Goal: Information Seeking & Learning: Learn about a topic

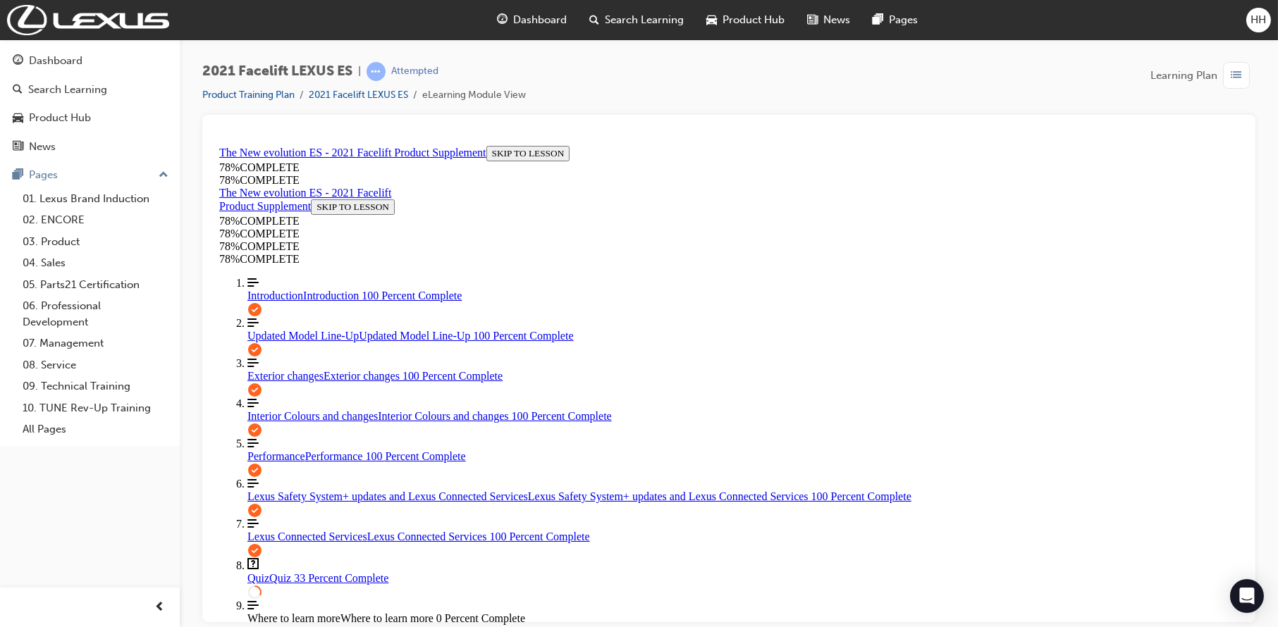
scroll to position [176, 0]
drag, startPoint x: 765, startPoint y: 212, endPoint x: 698, endPoint y: 209, distance: 67.0
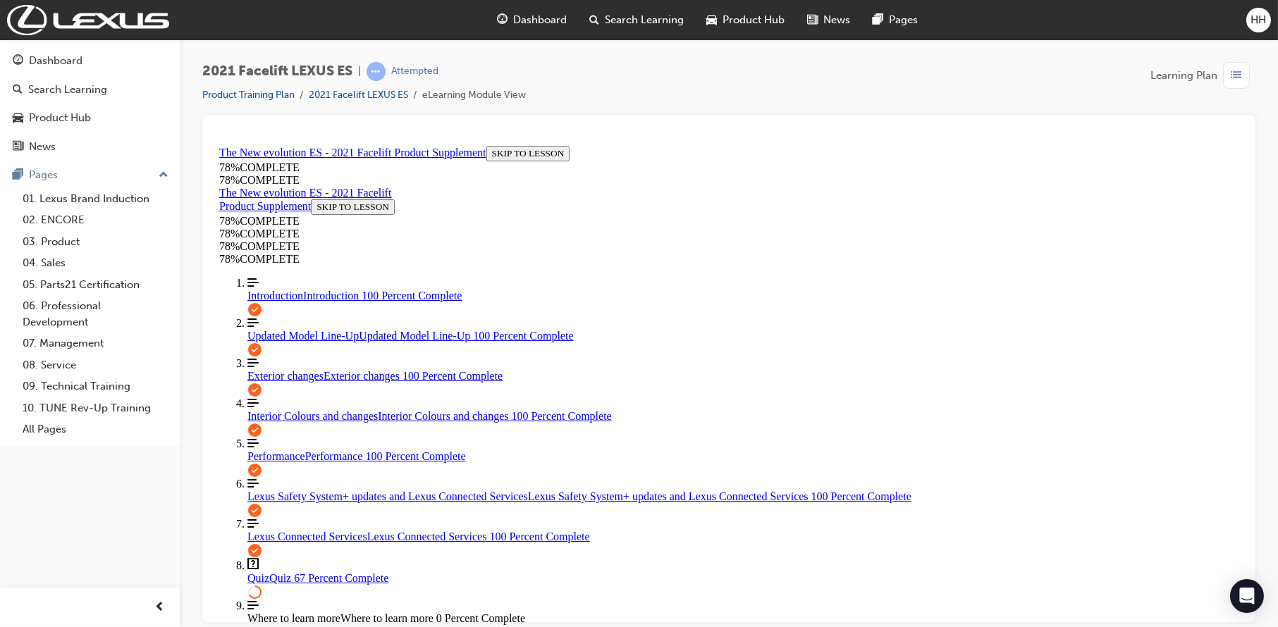
drag, startPoint x: 767, startPoint y: 211, endPoint x: 694, endPoint y: 209, distance: 72.6
copy span "Tetsuya Aoki"
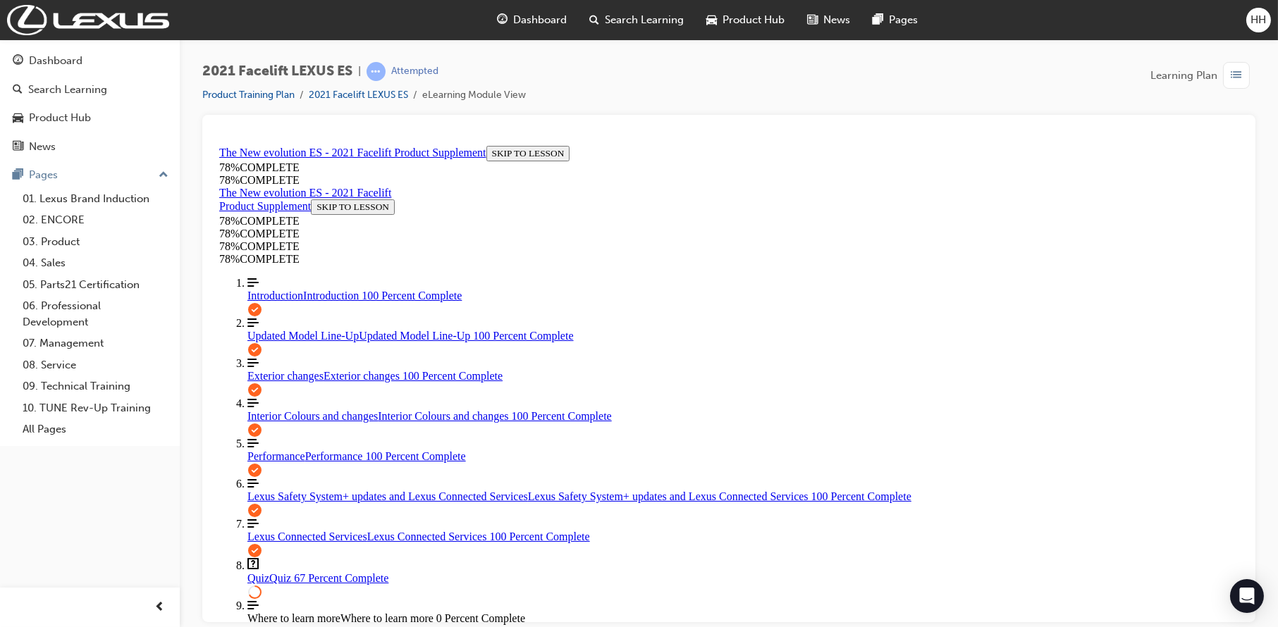
copy span "Tetsuya Aoki"
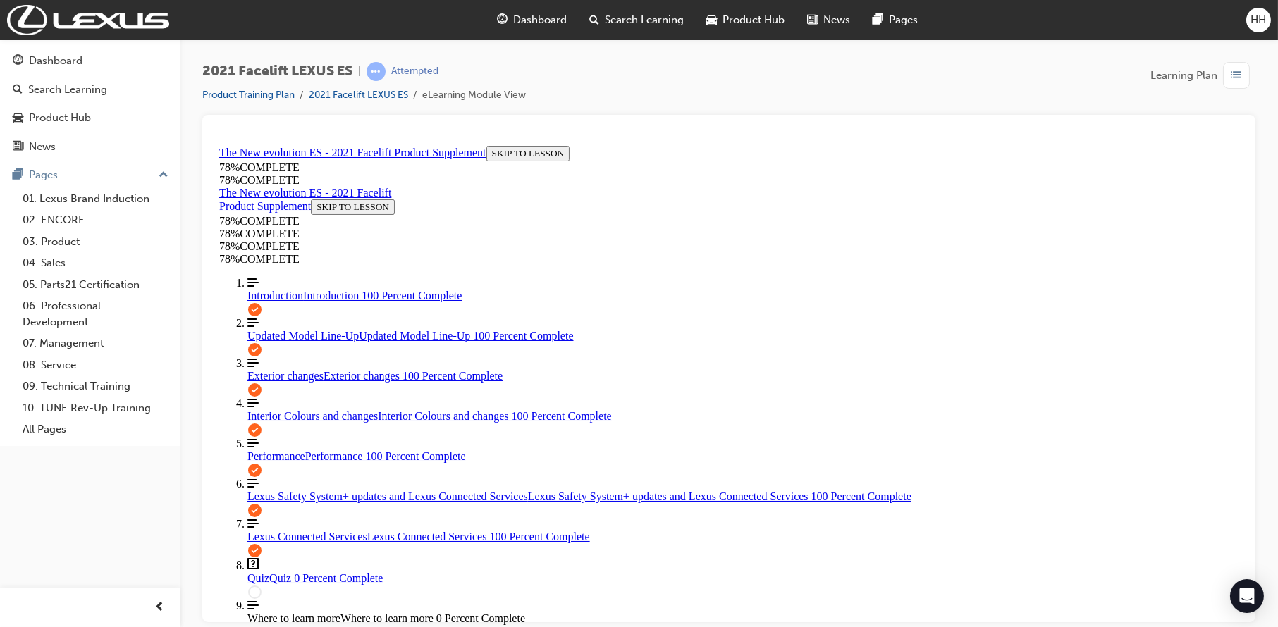
drag, startPoint x: 876, startPoint y: 206, endPoint x: 976, endPoint y: 214, distance: 99.7
copy span "'Human-Centred'"
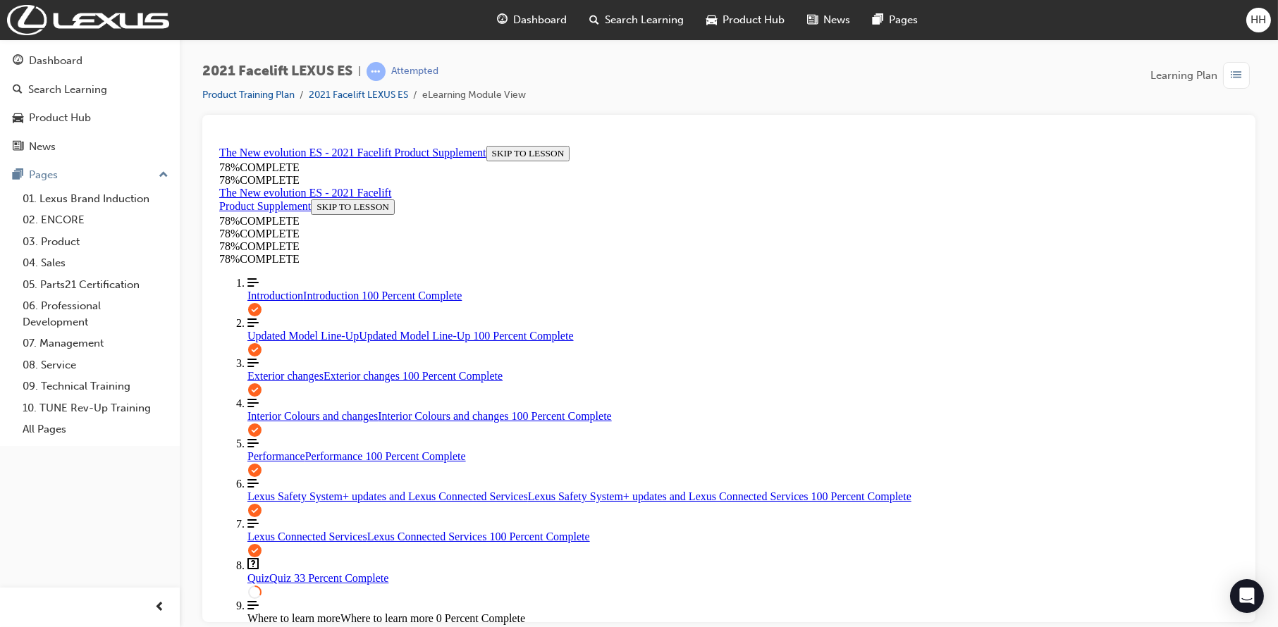
scroll to position [263, 0]
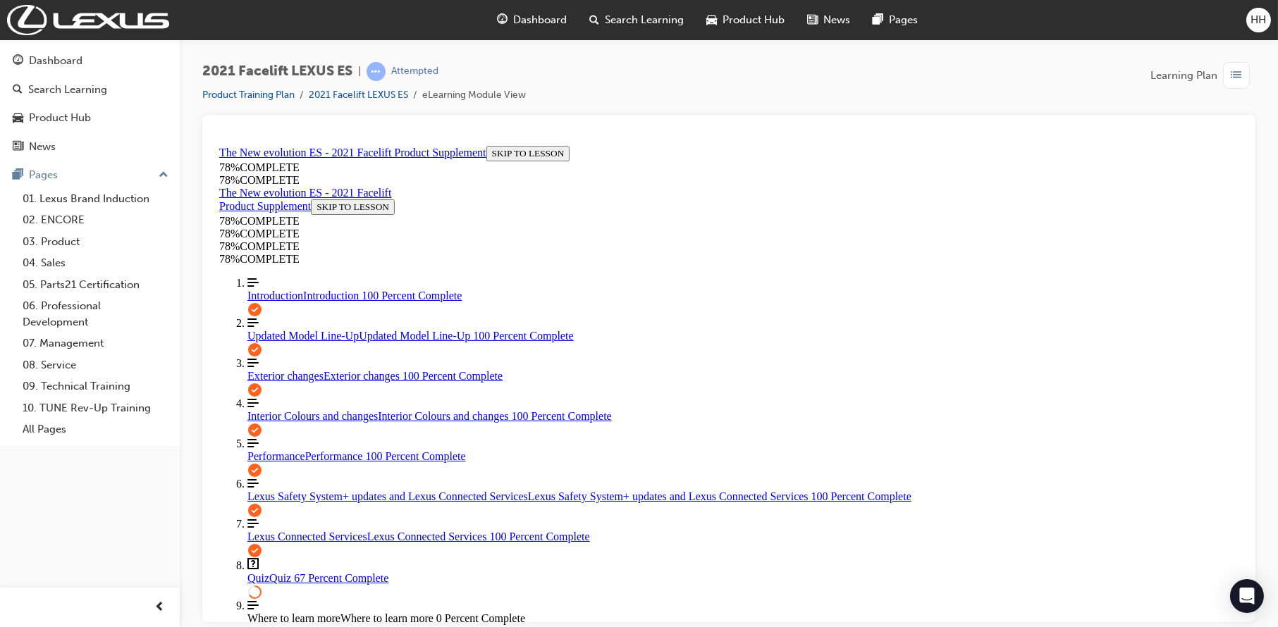
scroll to position [192, 0]
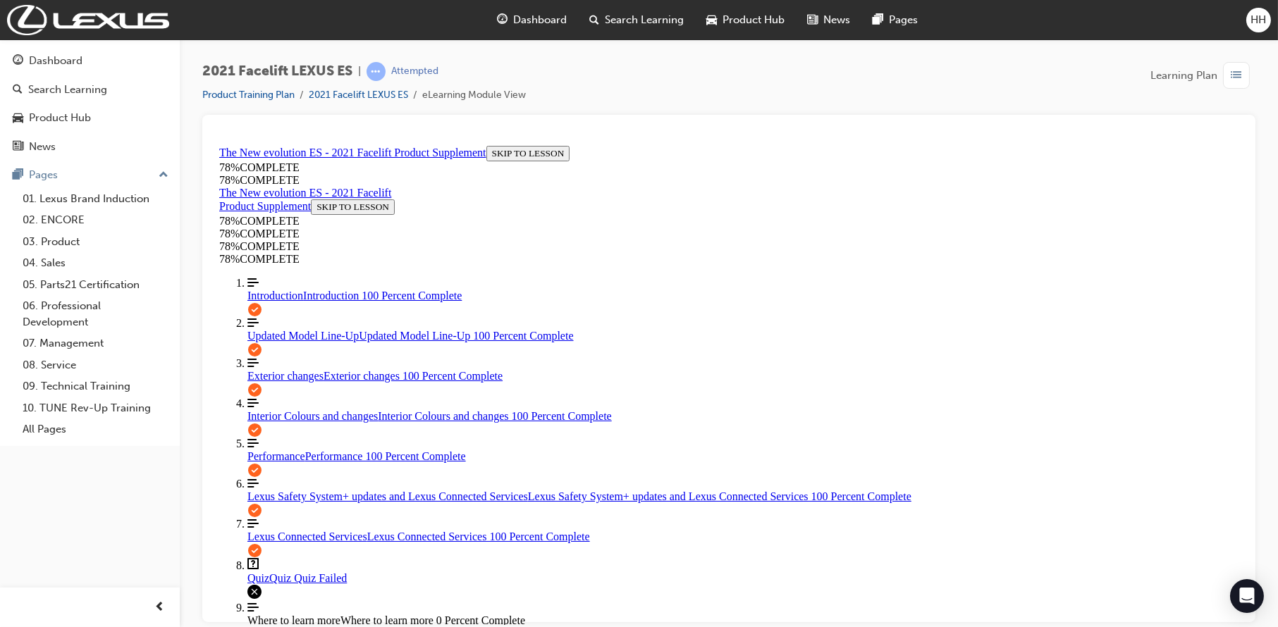
scroll to position [192, 0]
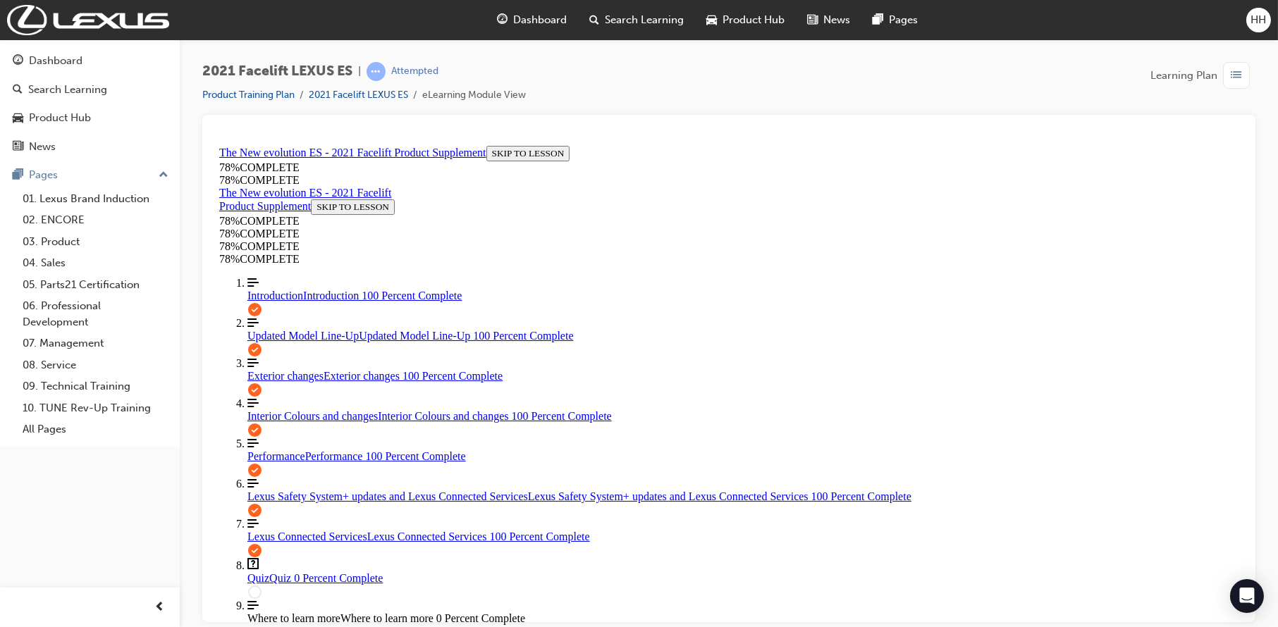
drag, startPoint x: 785, startPoint y: 328, endPoint x: 789, endPoint y: 344, distance: 16.6
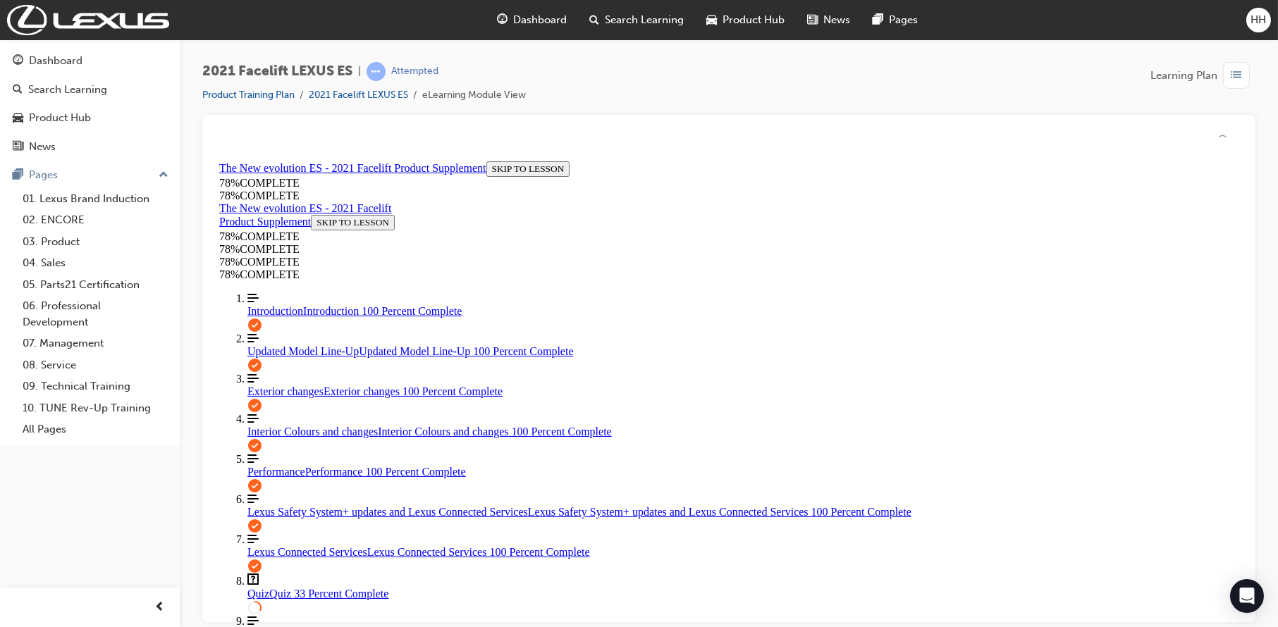
scroll to position [51, 0]
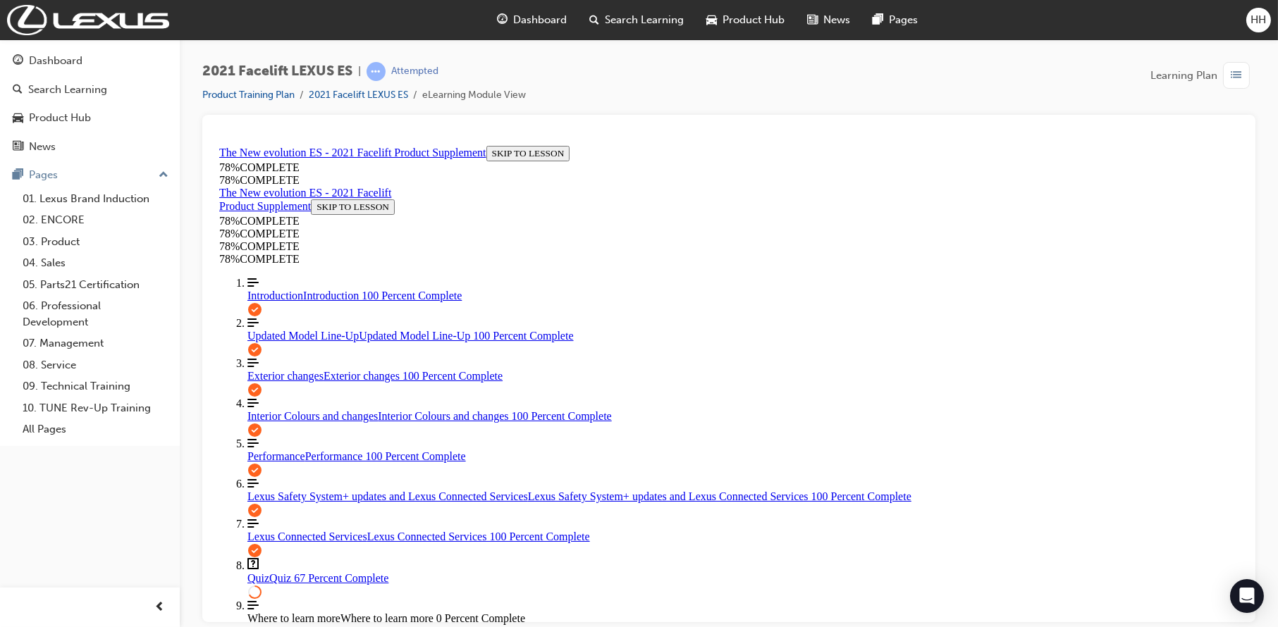
scroll to position [362, 0]
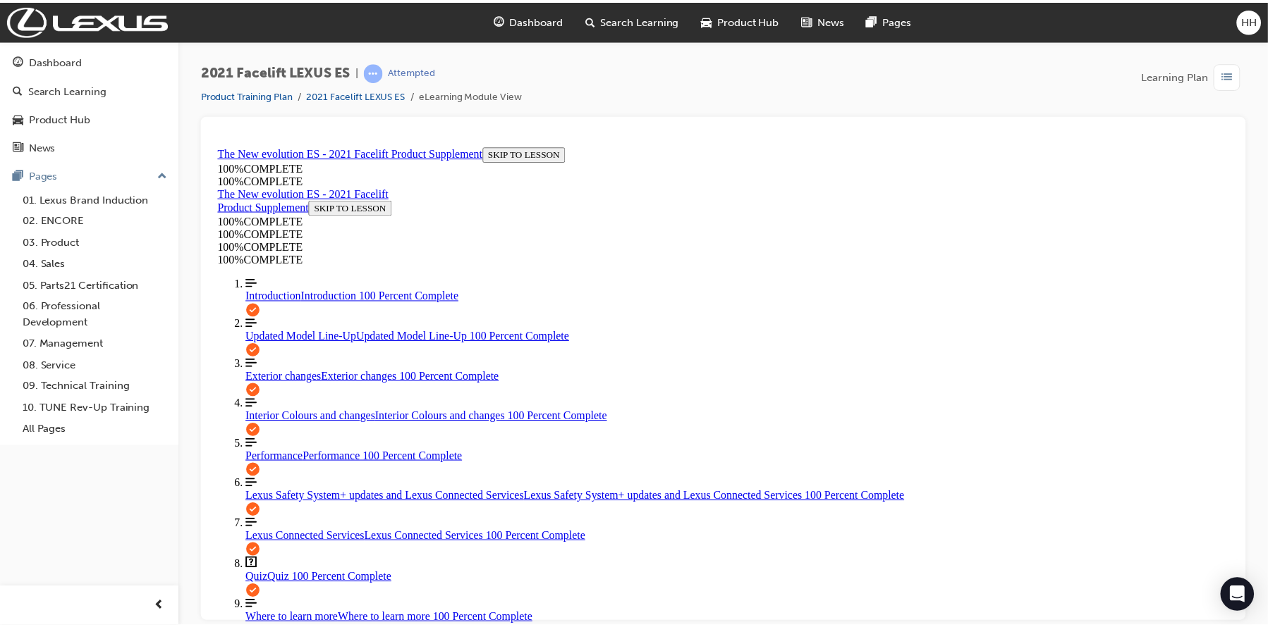
scroll to position [654, 0]
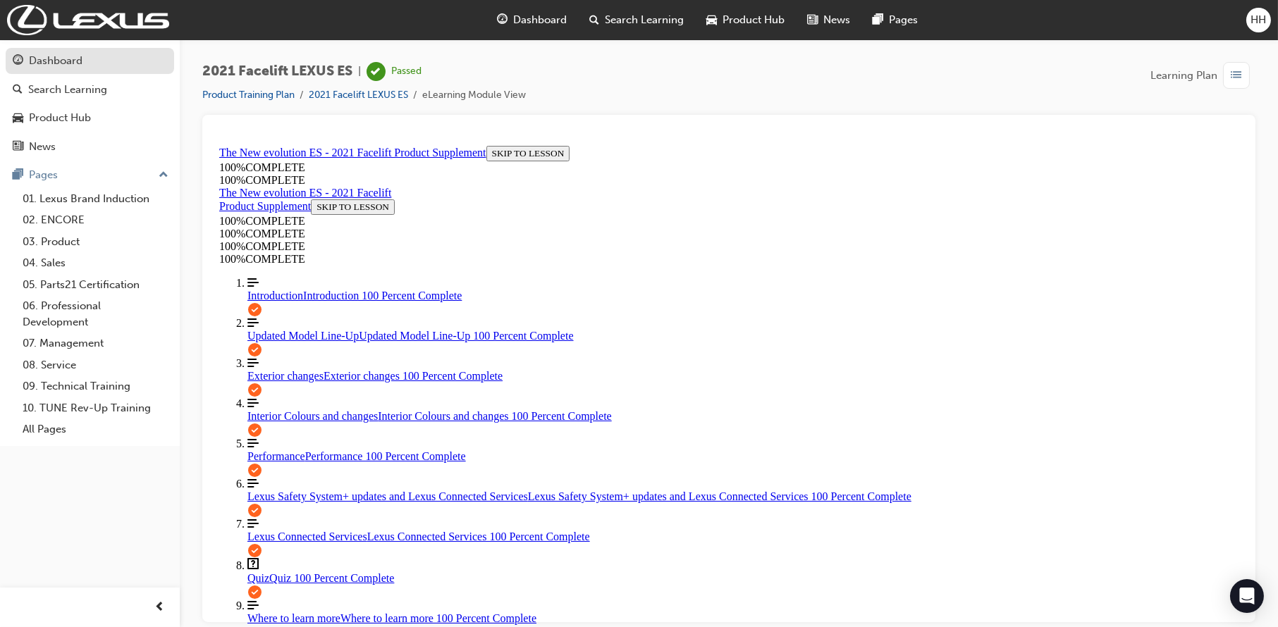
click at [117, 65] on div "Dashboard" at bounding box center [90, 61] width 154 height 18
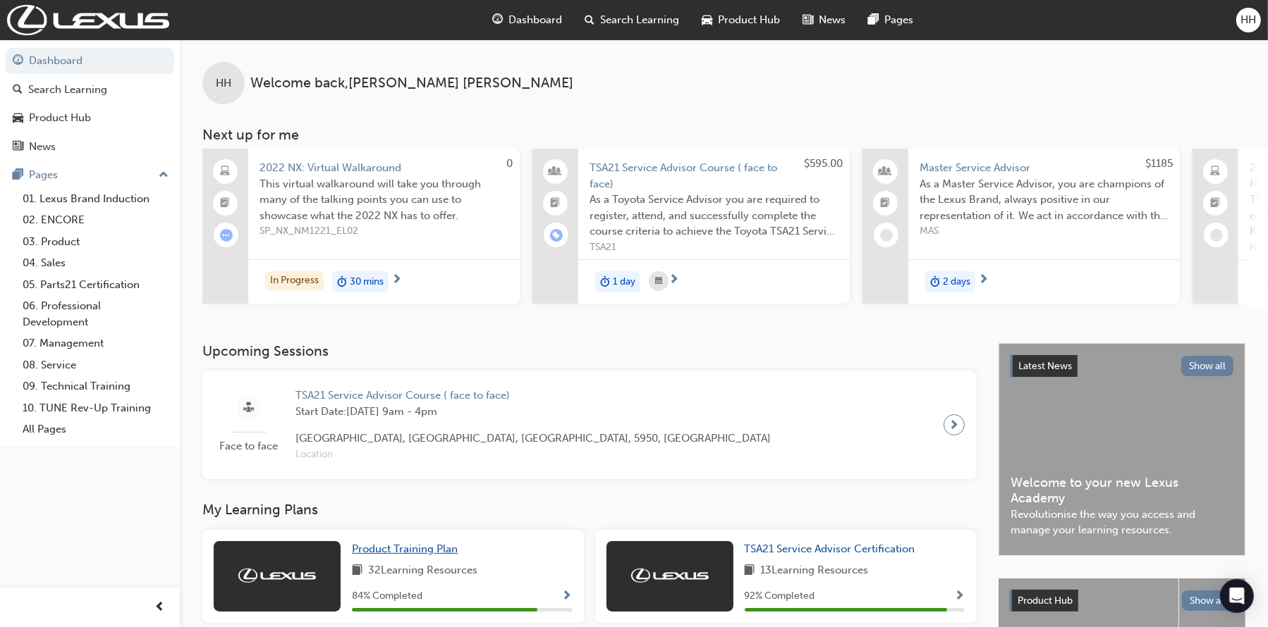
click at [439, 553] on span "Product Training Plan" at bounding box center [405, 549] width 106 height 13
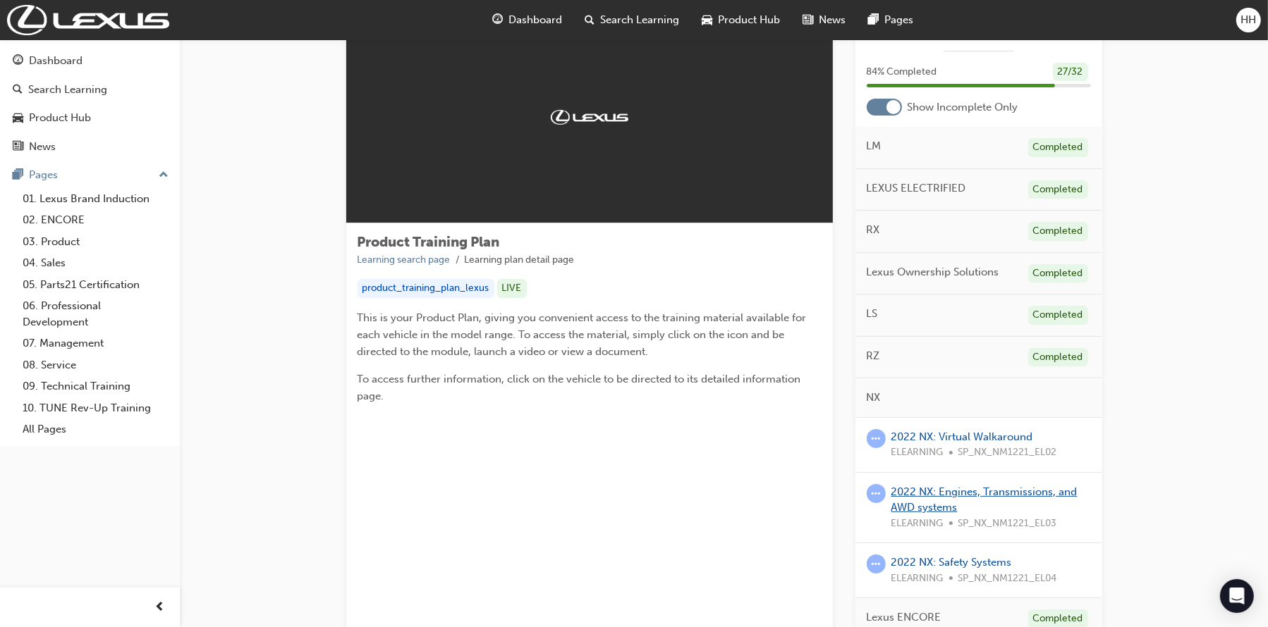
scroll to position [141, 0]
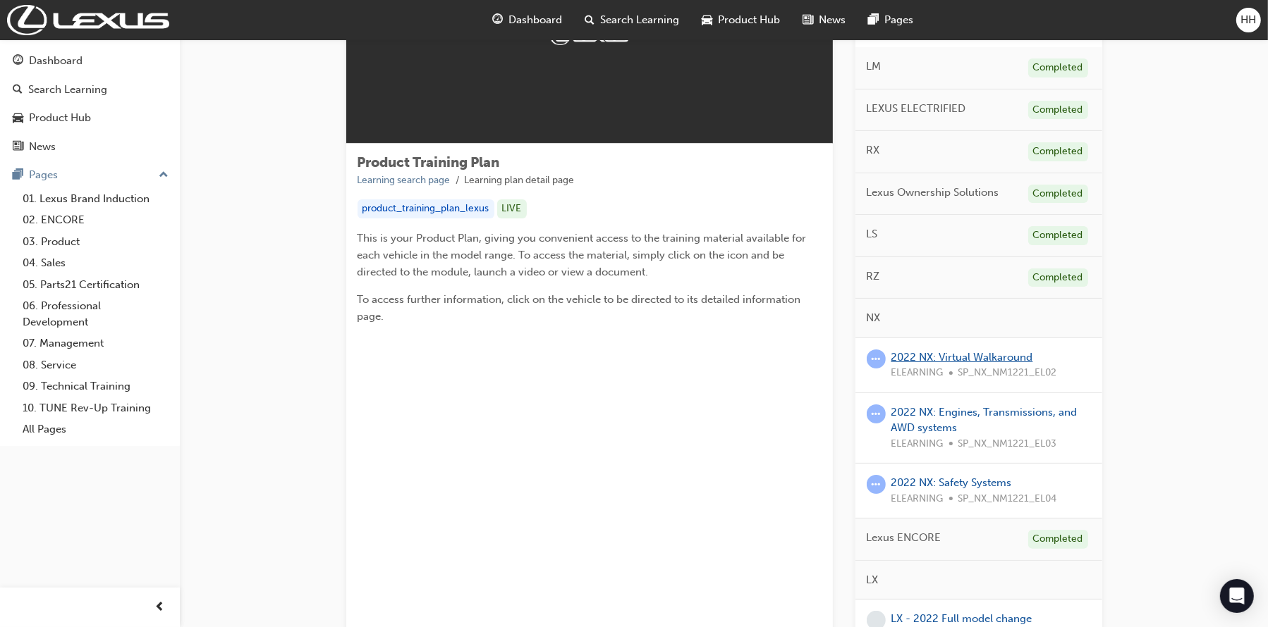
click at [950, 355] on link "2022 NX: Virtual Walkaround" at bounding box center [962, 357] width 142 height 13
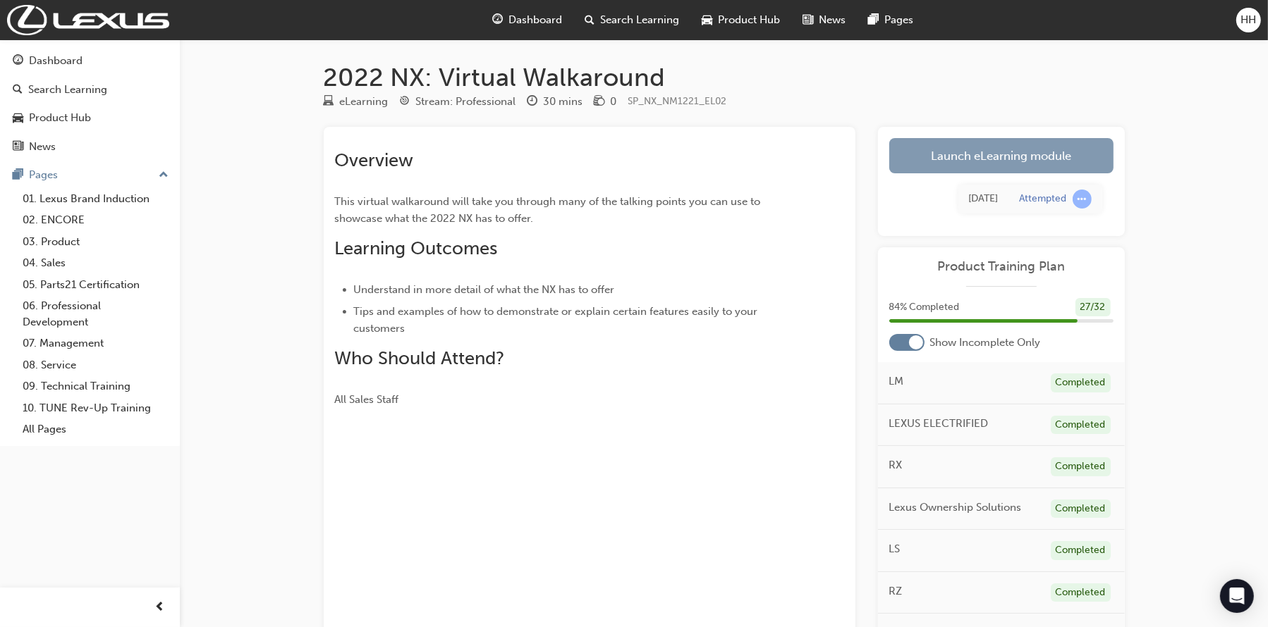
click at [1027, 157] on link "Launch eLearning module" at bounding box center [1001, 155] width 224 height 35
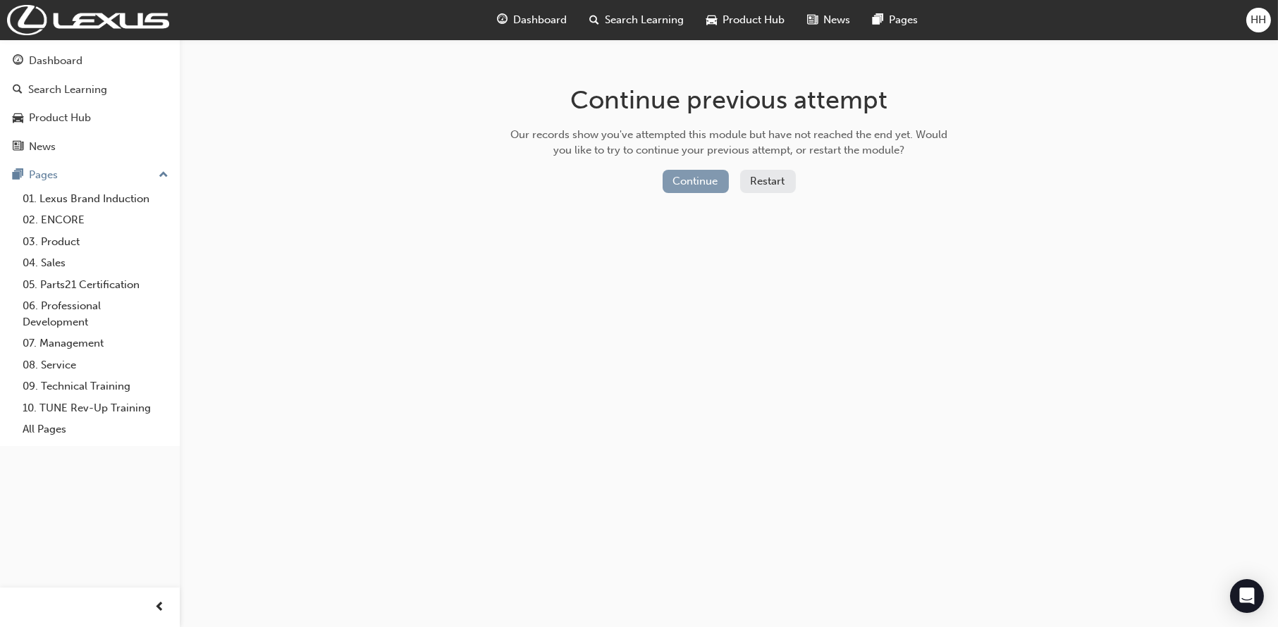
click at [676, 172] on button "Continue" at bounding box center [696, 181] width 66 height 23
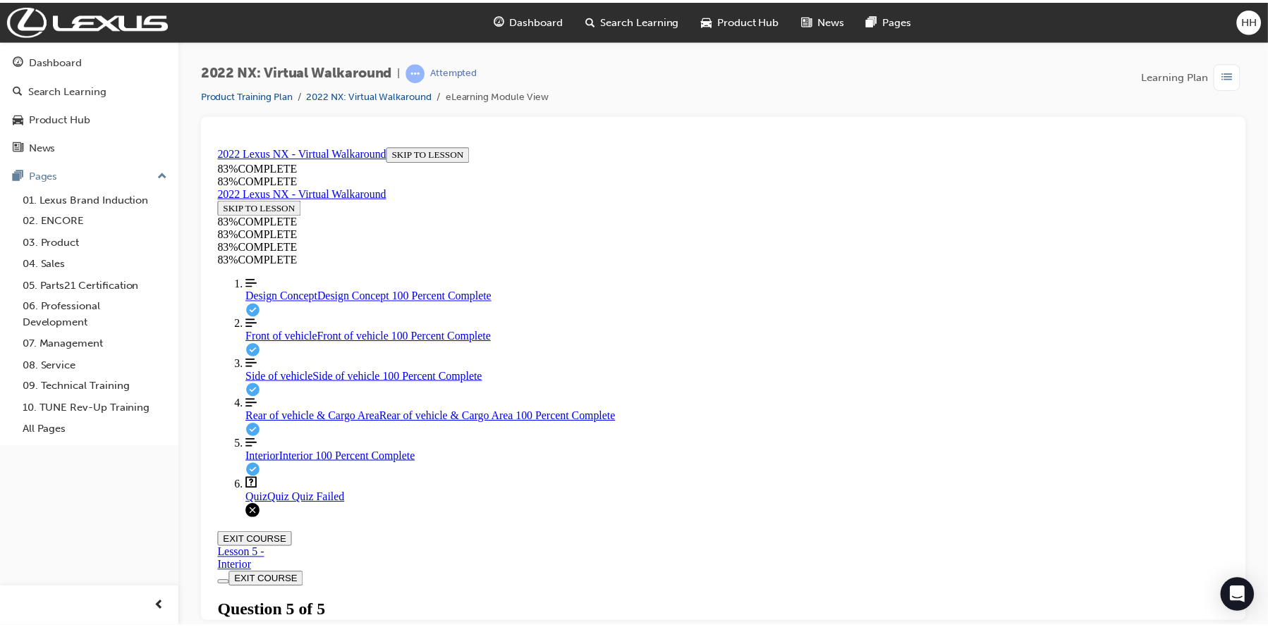
scroll to position [243, 0]
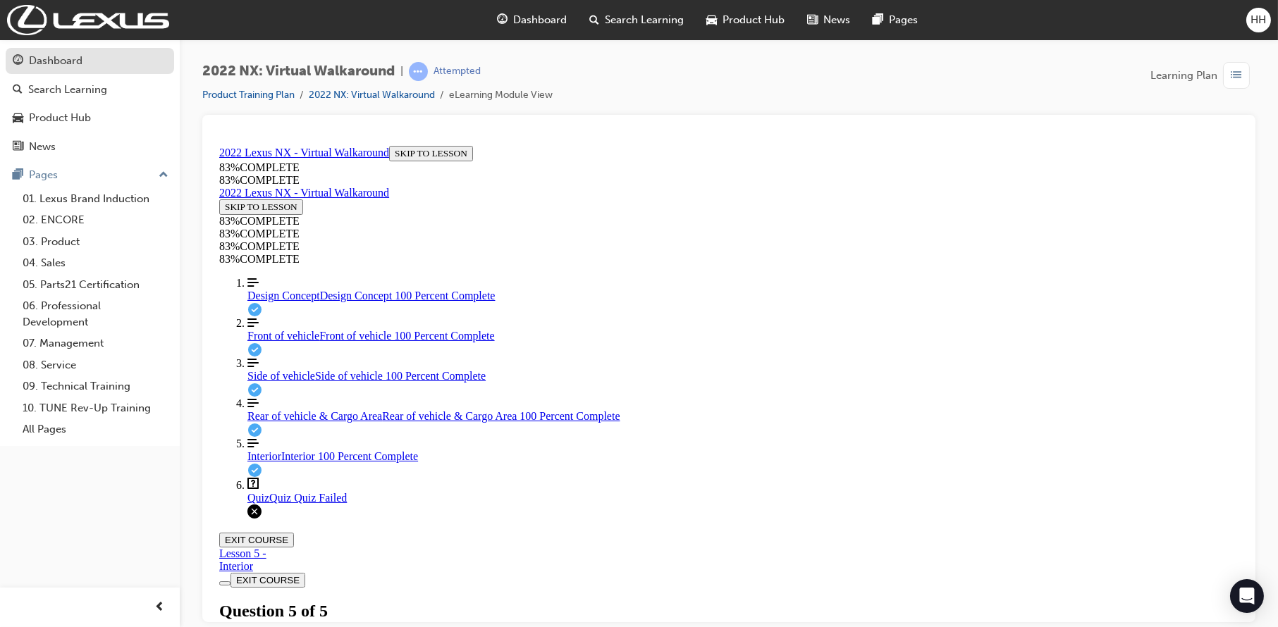
click at [61, 68] on div "Dashboard" at bounding box center [56, 61] width 54 height 16
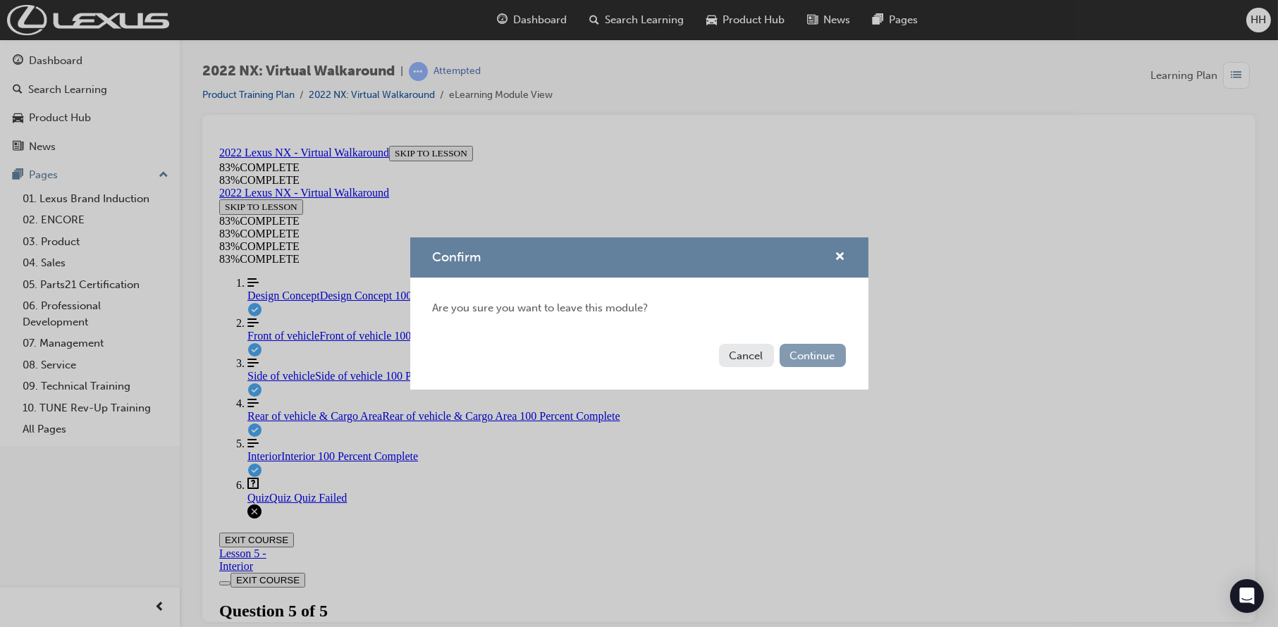
click at [808, 347] on button "Continue" at bounding box center [813, 355] width 66 height 23
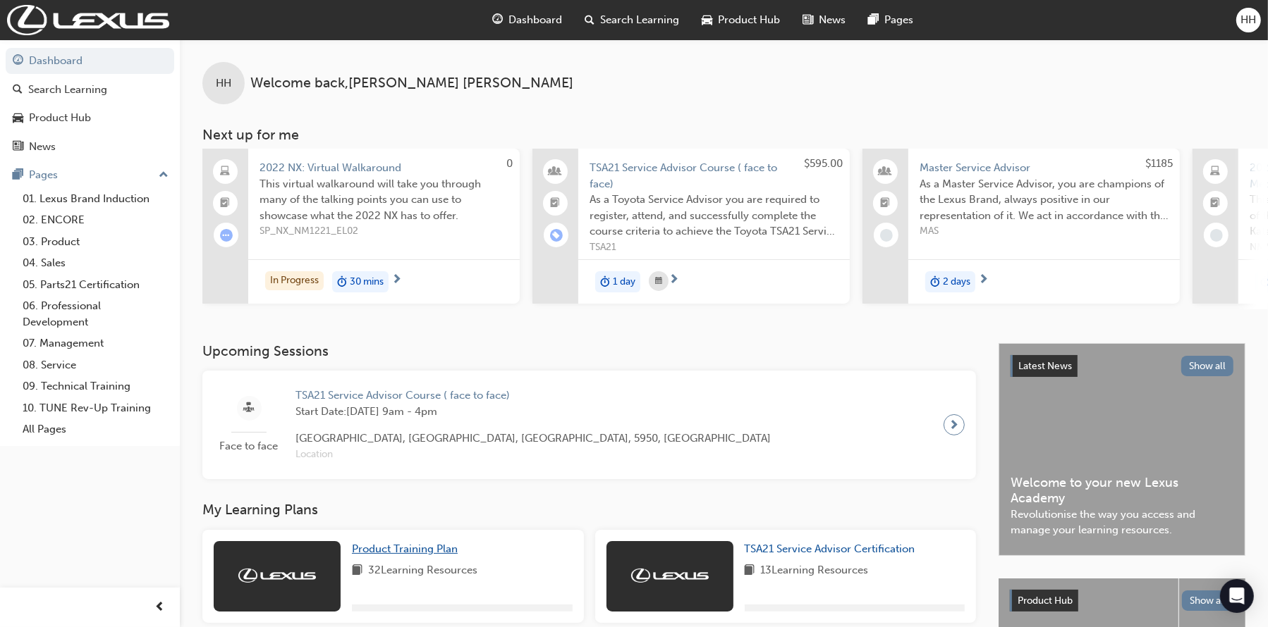
click at [442, 551] on span "Product Training Plan" at bounding box center [405, 549] width 106 height 13
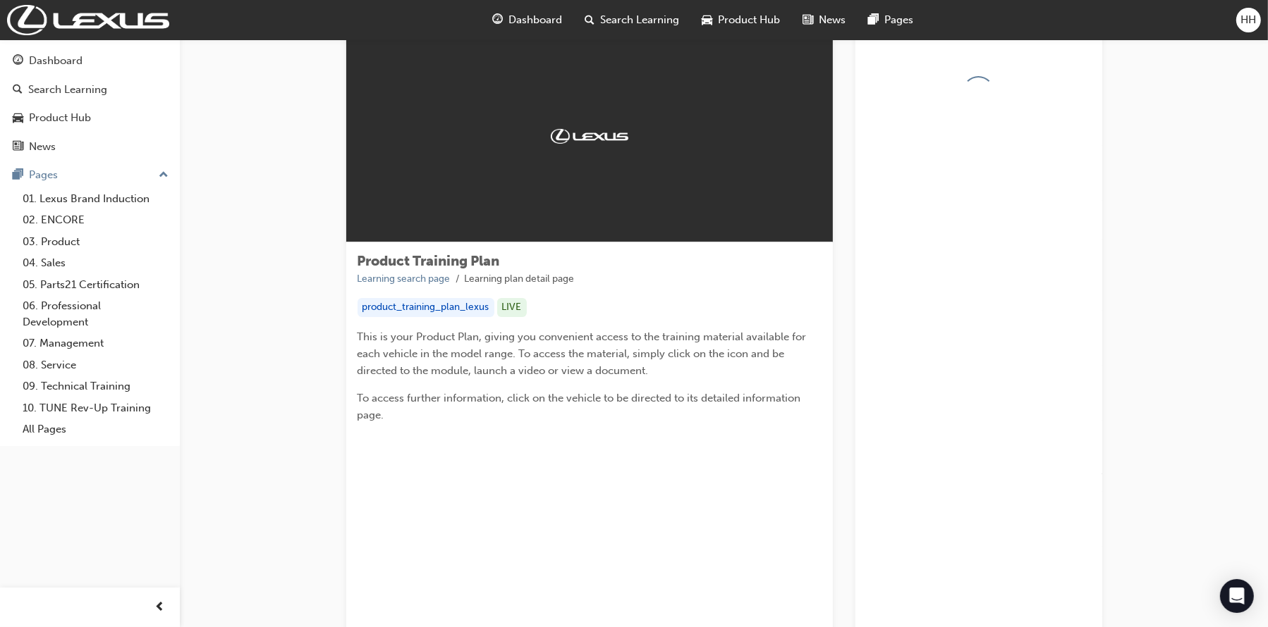
scroll to position [70, 0]
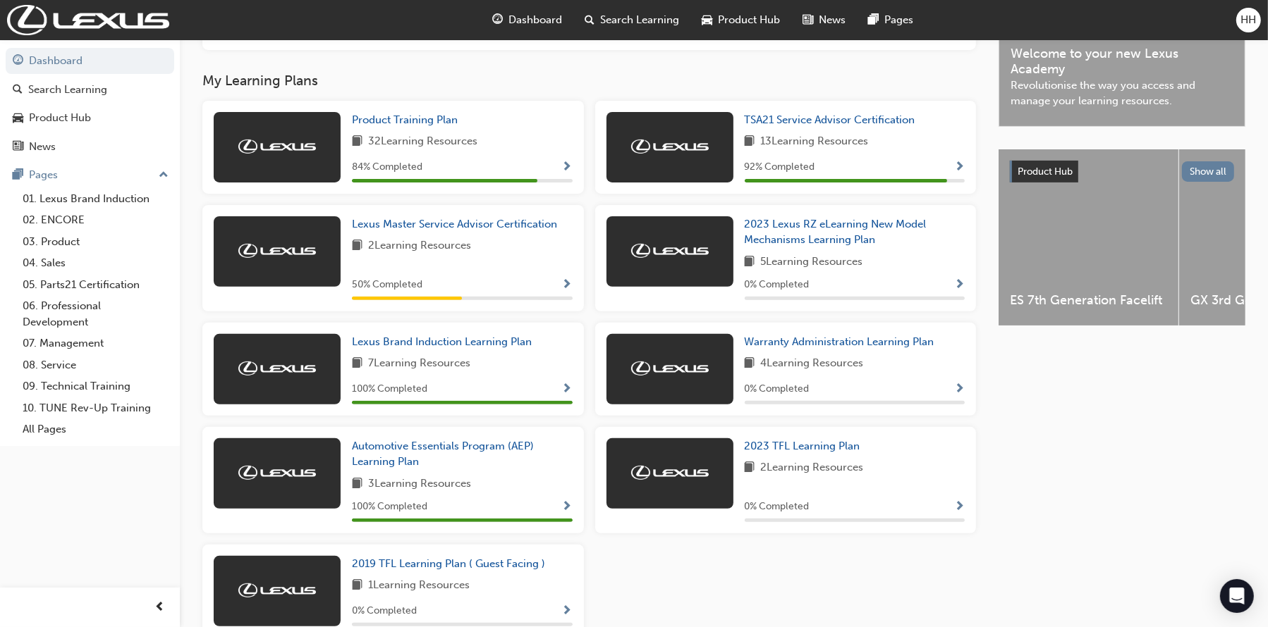
scroll to position [352, 0]
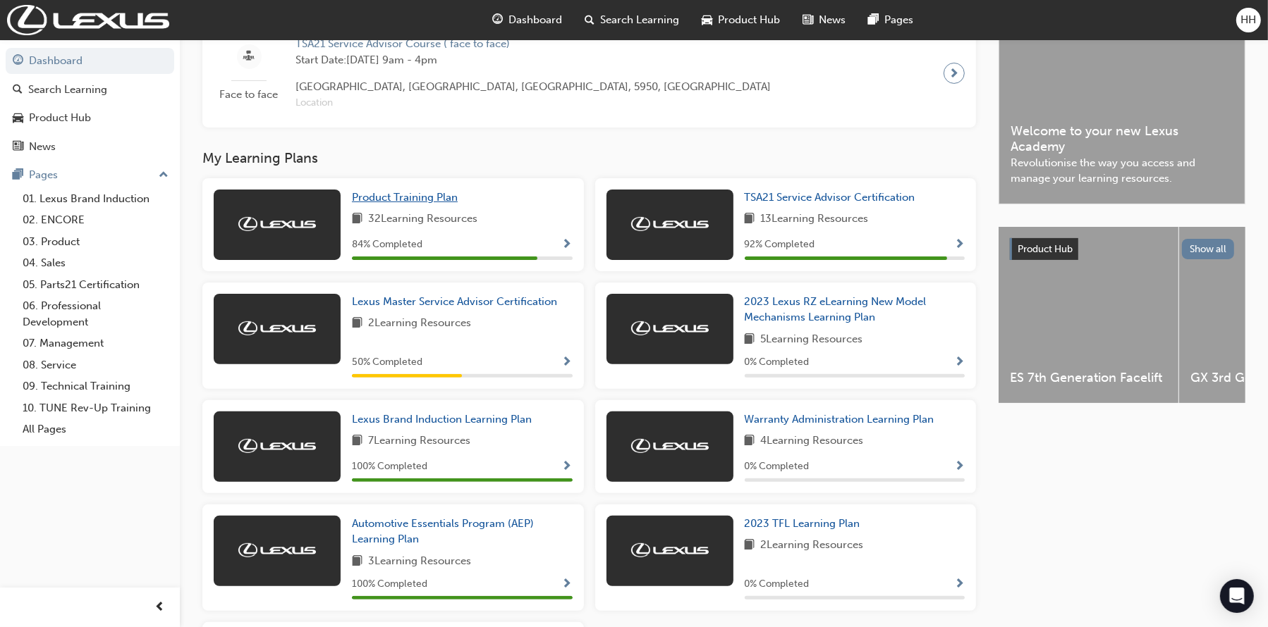
click at [424, 202] on span "Product Training Plan" at bounding box center [405, 197] width 106 height 13
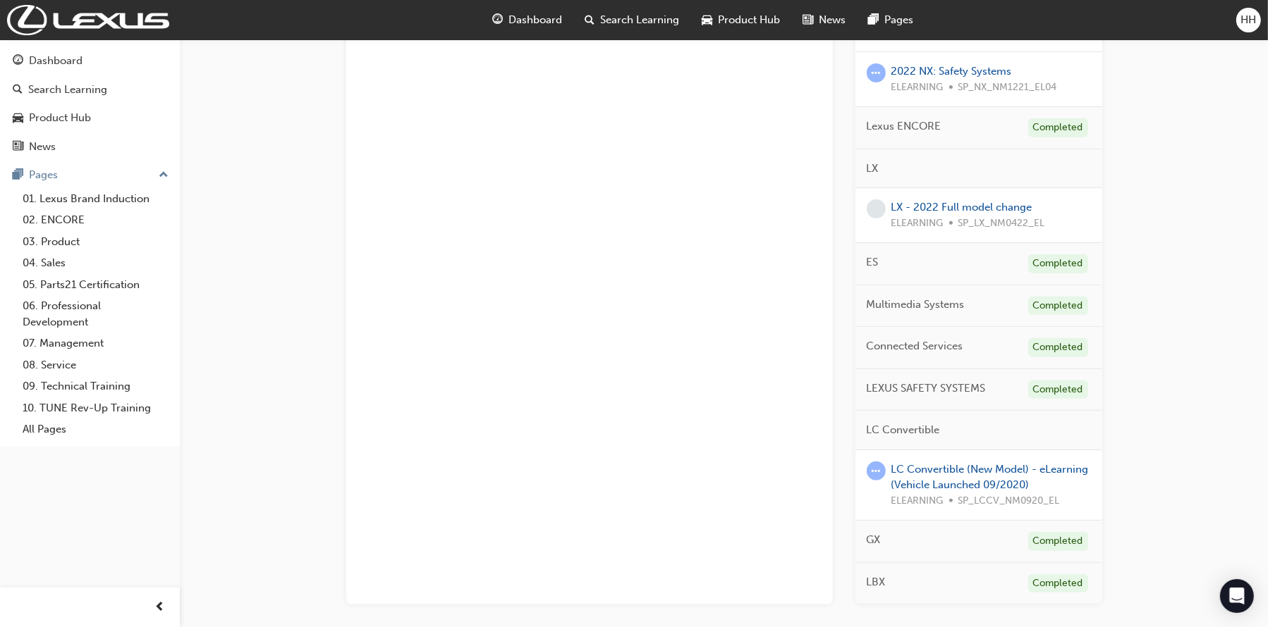
scroll to position [627, 0]
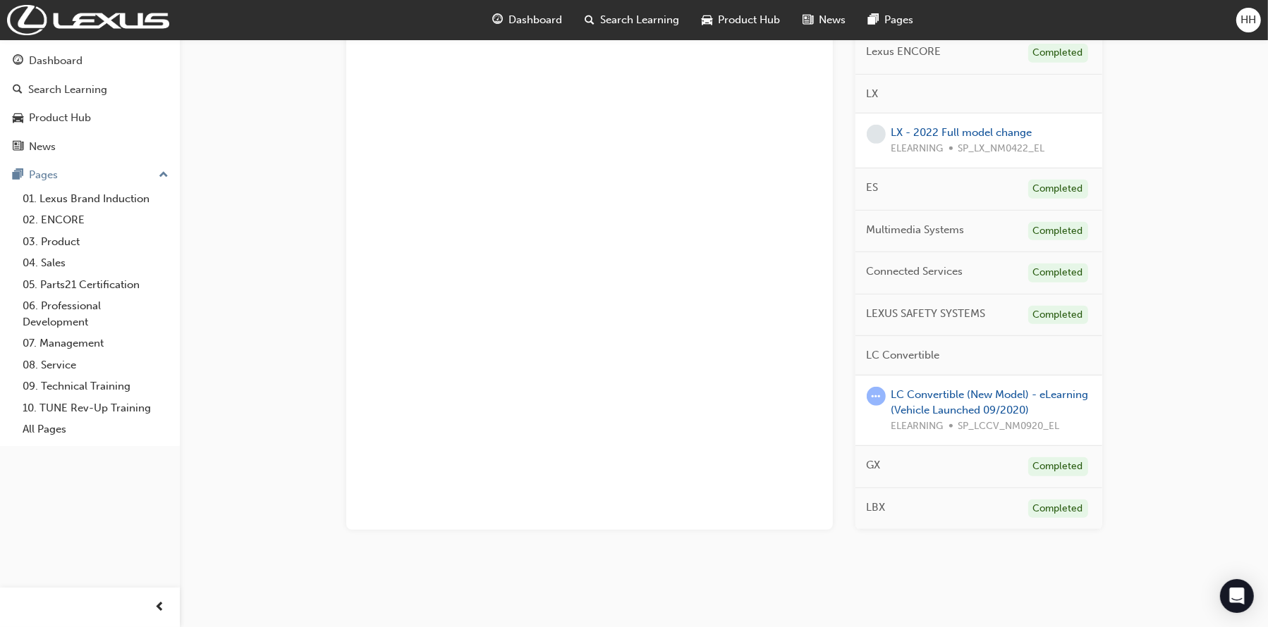
click at [977, 396] on div "LC Convertible (New Model) - eLearning (Vehicle Launched 09/2020) ELEARNING SP_…" at bounding box center [991, 411] width 200 height 48
click at [975, 391] on link "LC Convertible (New Model) - eLearning (Vehicle Launched 09/2020)" at bounding box center [989, 402] width 197 height 29
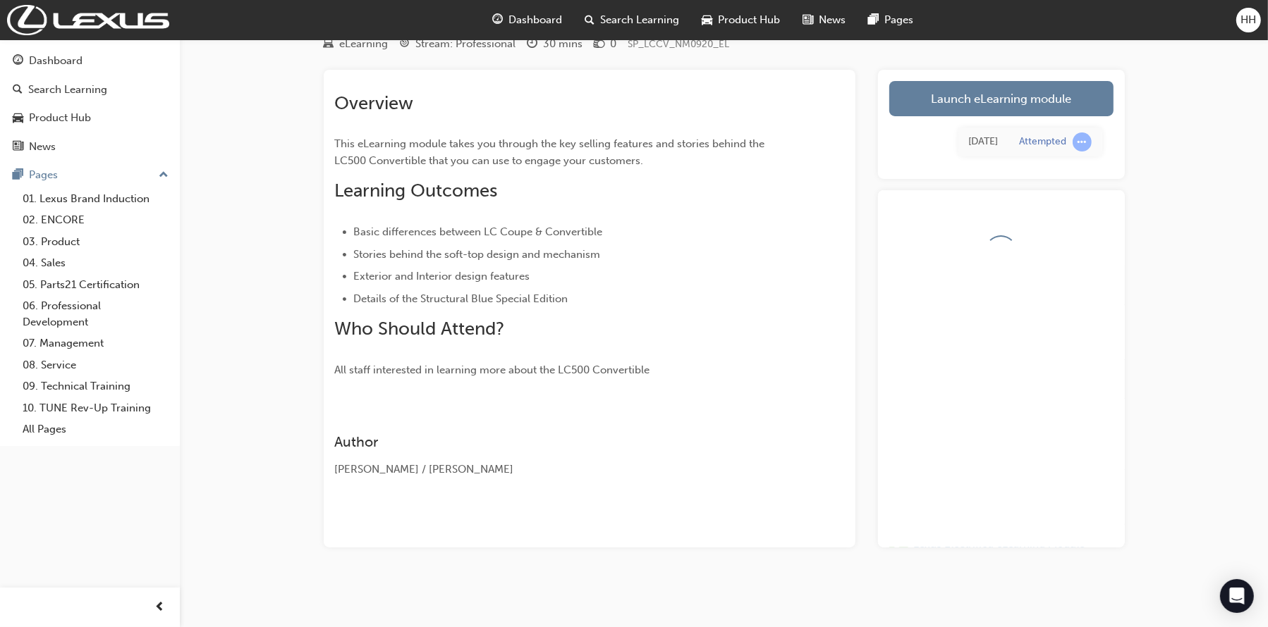
scroll to position [128, 0]
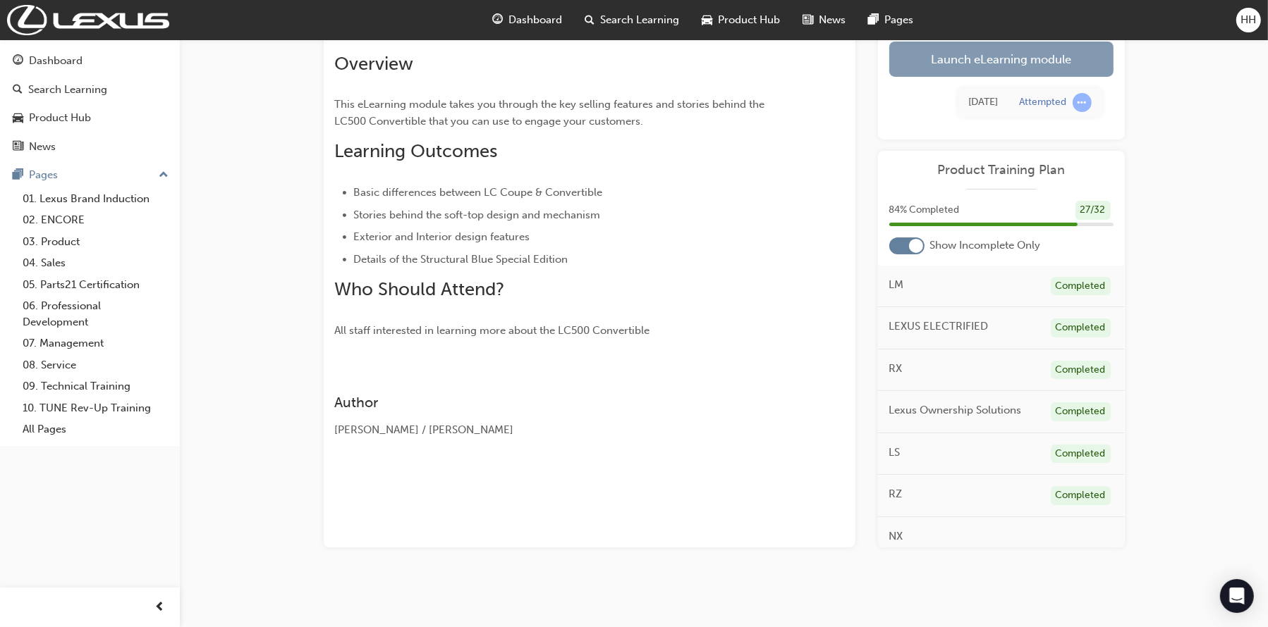
click at [1005, 59] on link "Launch eLearning module" at bounding box center [1001, 59] width 224 height 35
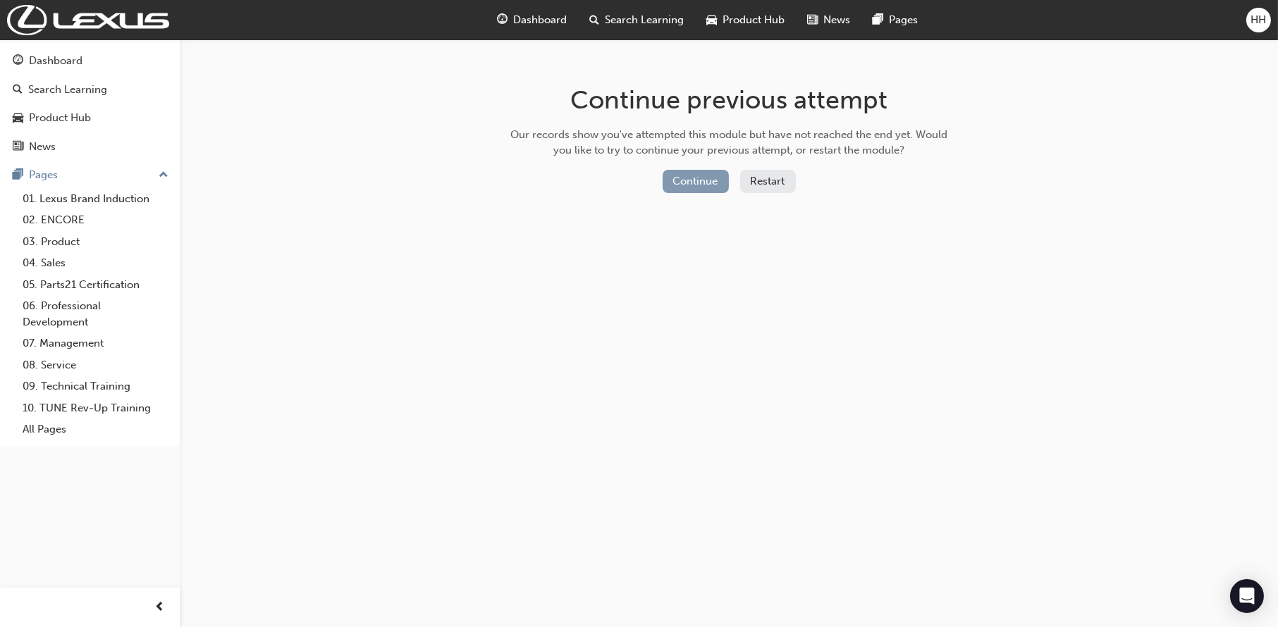
click at [693, 179] on button "Continue" at bounding box center [696, 181] width 66 height 23
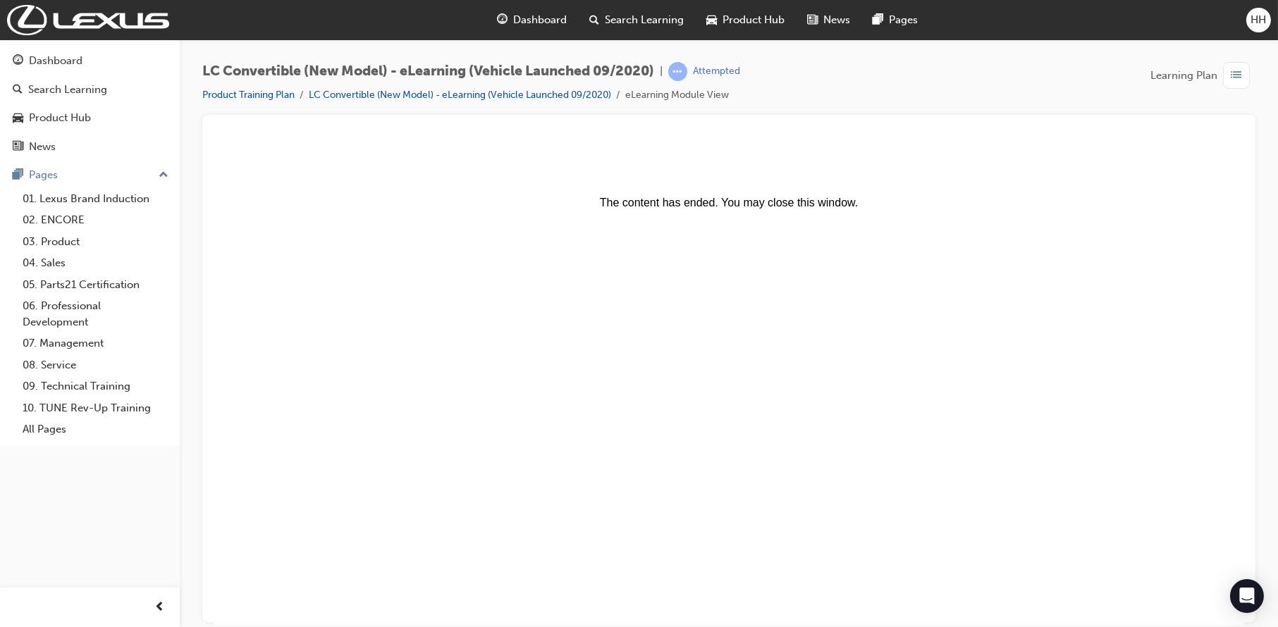
click at [538, 20] on span "Dashboard" at bounding box center [541, 20] width 54 height 16
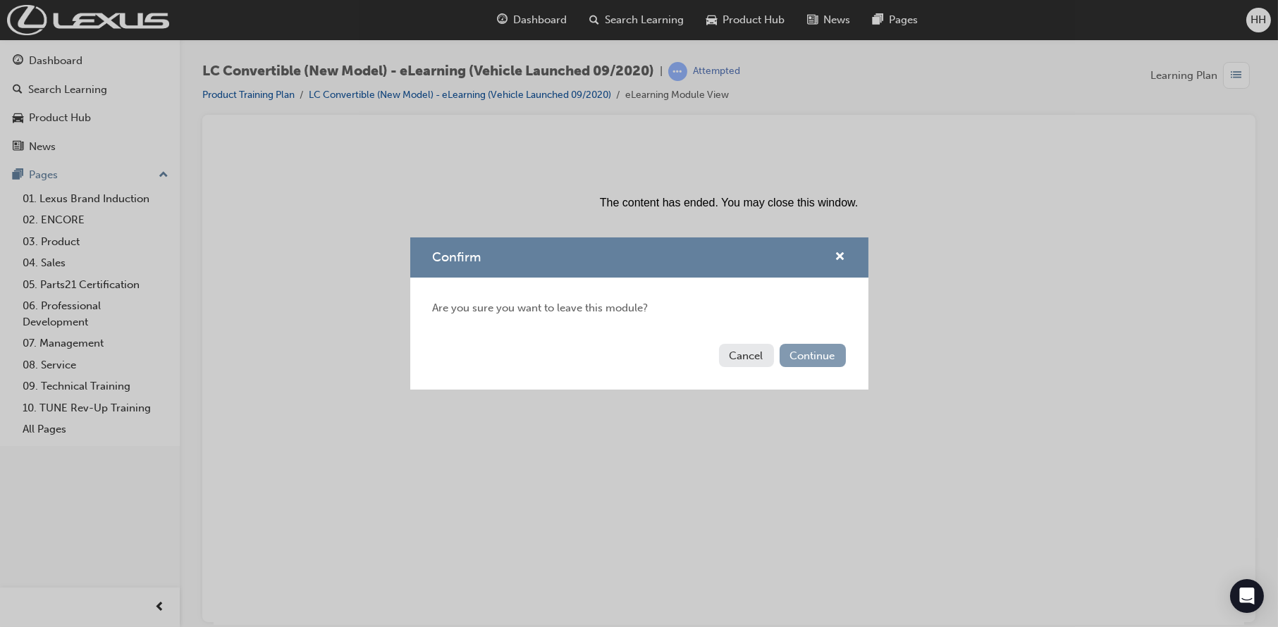
click at [797, 355] on button "Continue" at bounding box center [813, 355] width 66 height 23
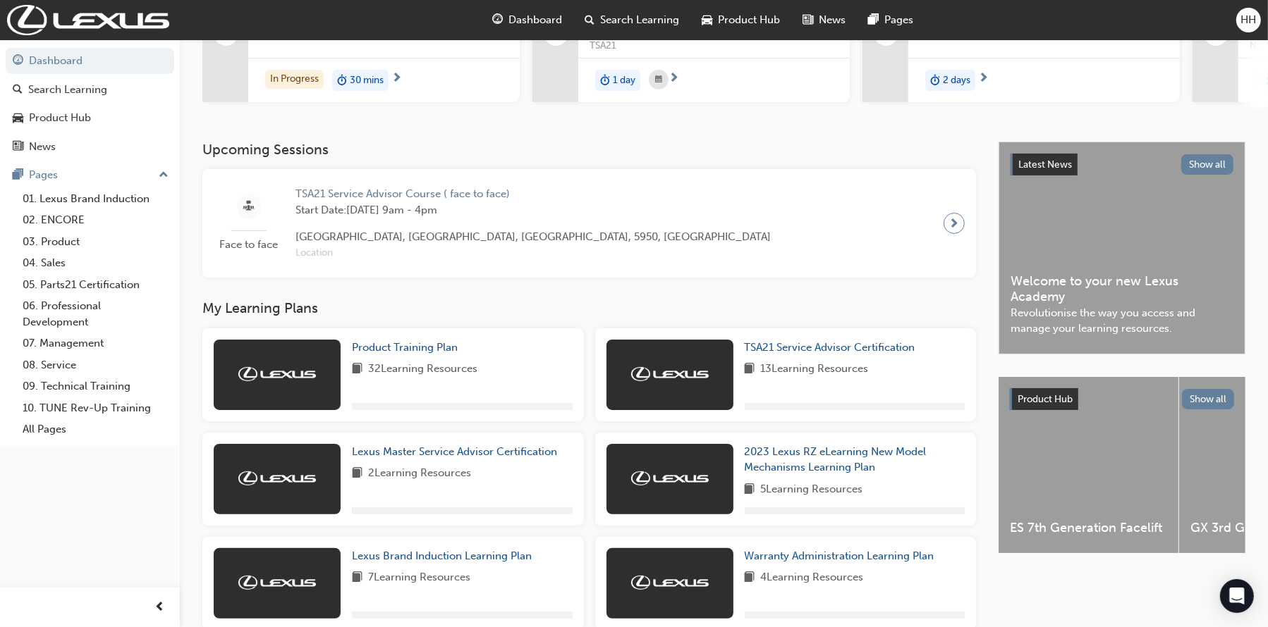
scroll to position [352, 0]
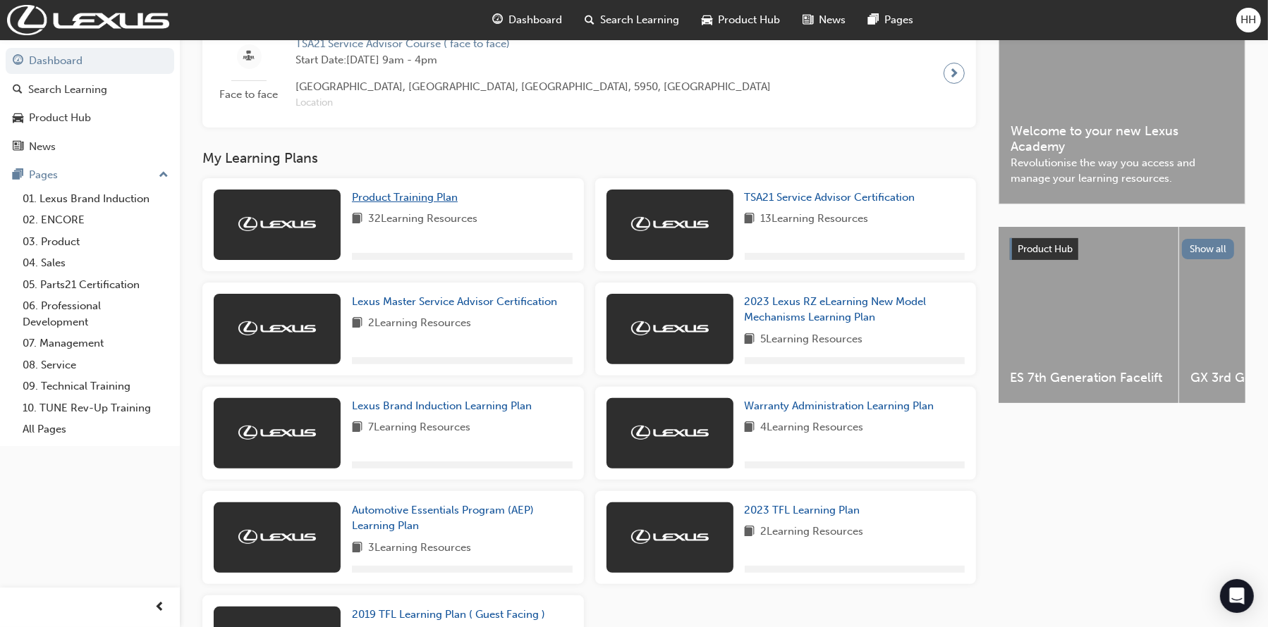
click at [377, 198] on span "Product Training Plan" at bounding box center [405, 197] width 106 height 13
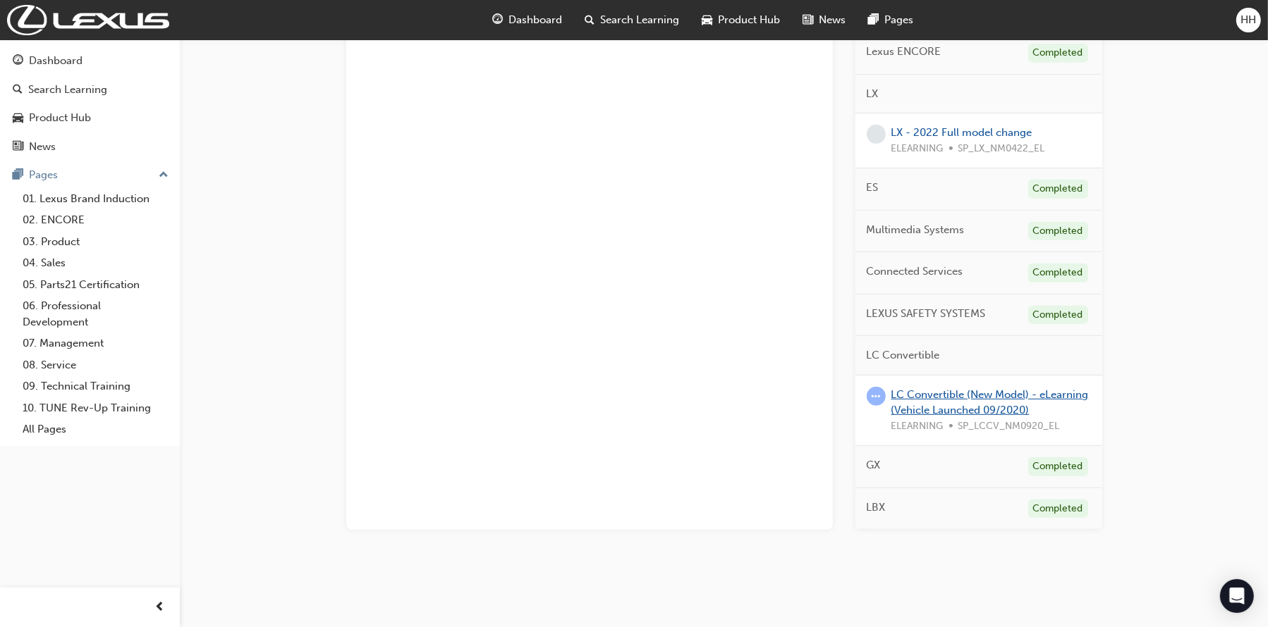
click at [964, 388] on link "LC Convertible (New Model) - eLearning (Vehicle Launched 09/2020)" at bounding box center [989, 402] width 197 height 29
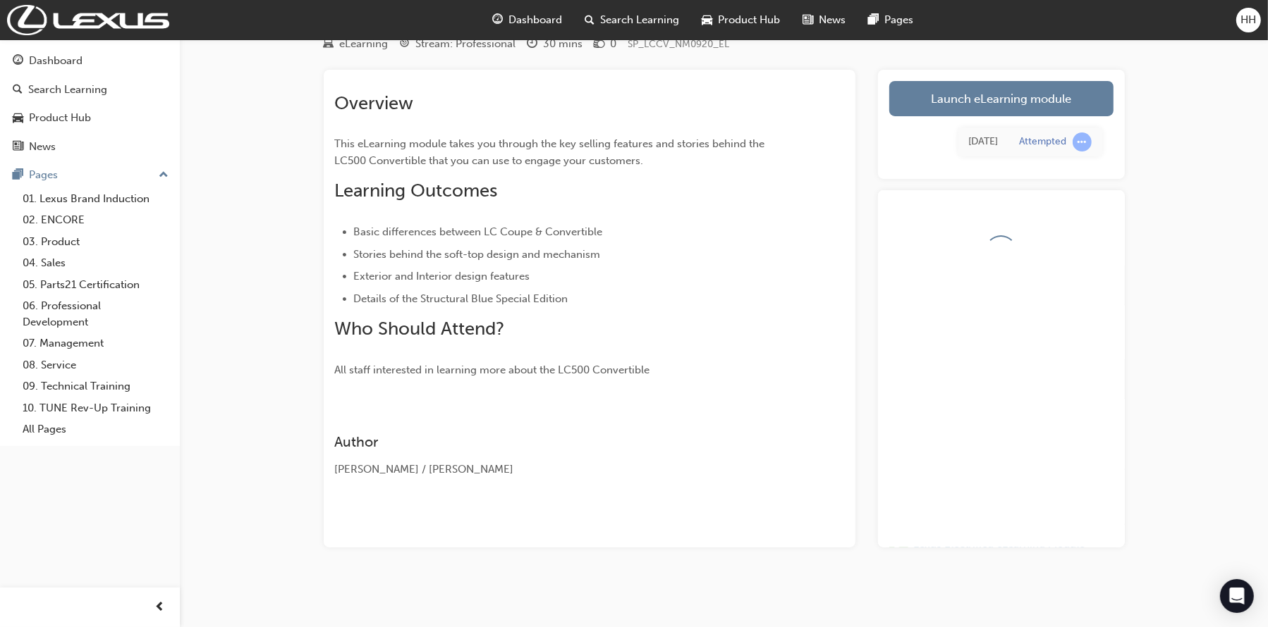
scroll to position [128, 0]
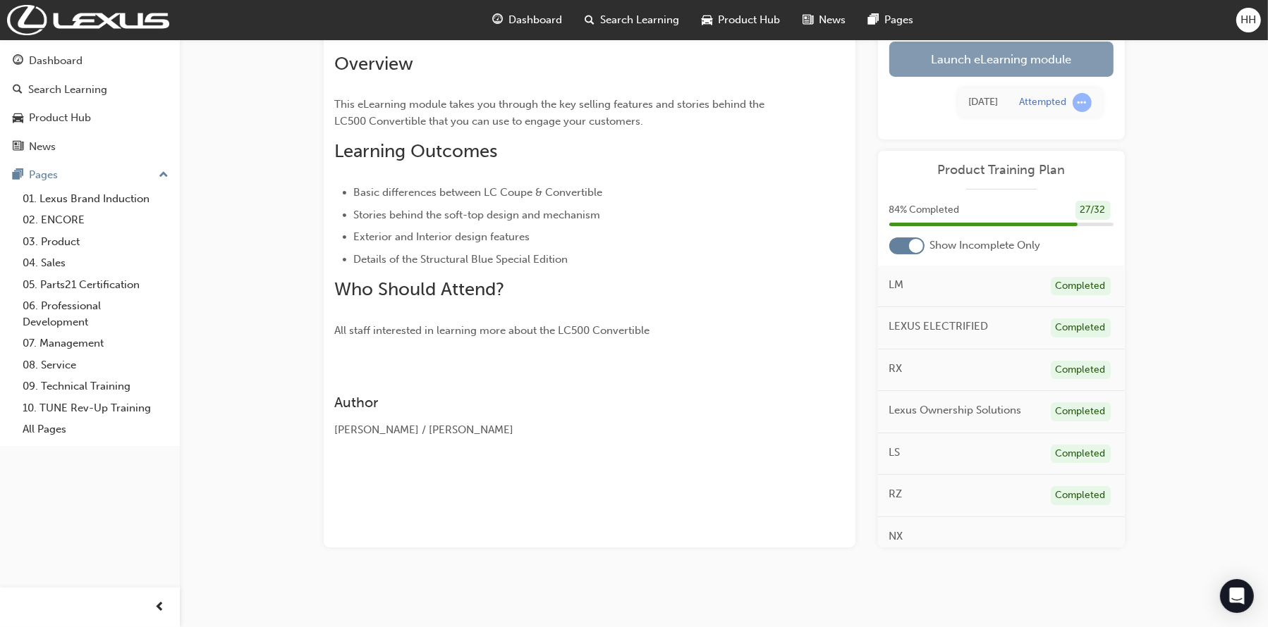
click at [1004, 68] on link "Launch eLearning module" at bounding box center [1001, 59] width 224 height 35
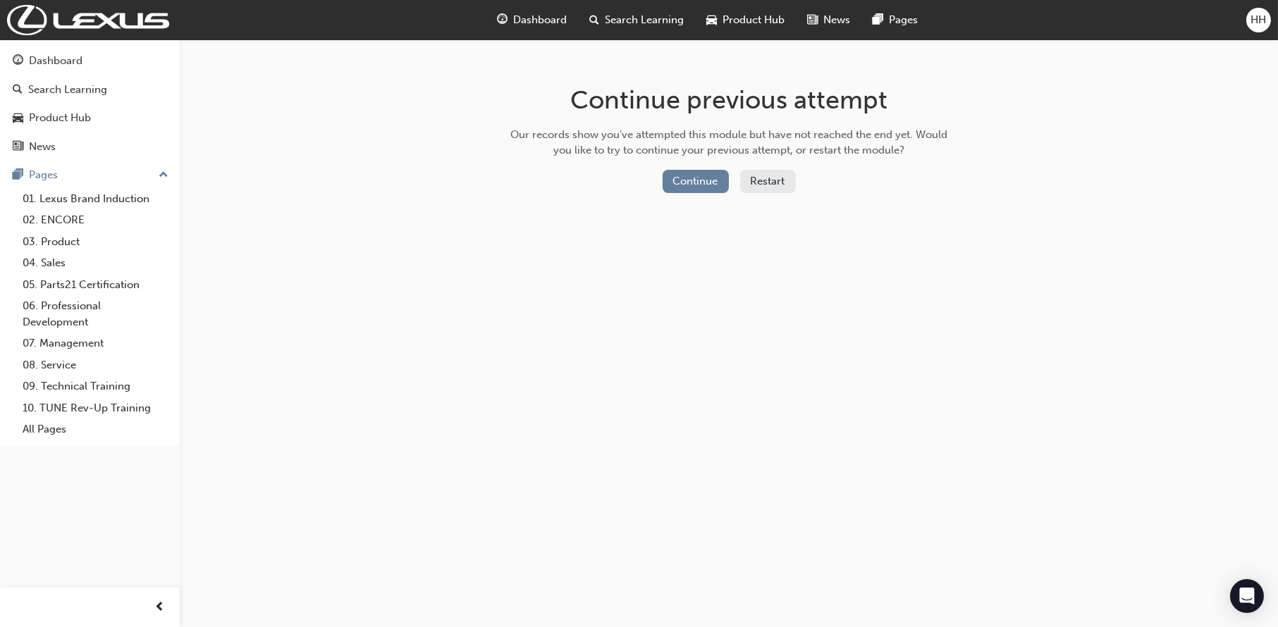
click at [754, 173] on button "Restart" at bounding box center [768, 181] width 56 height 23
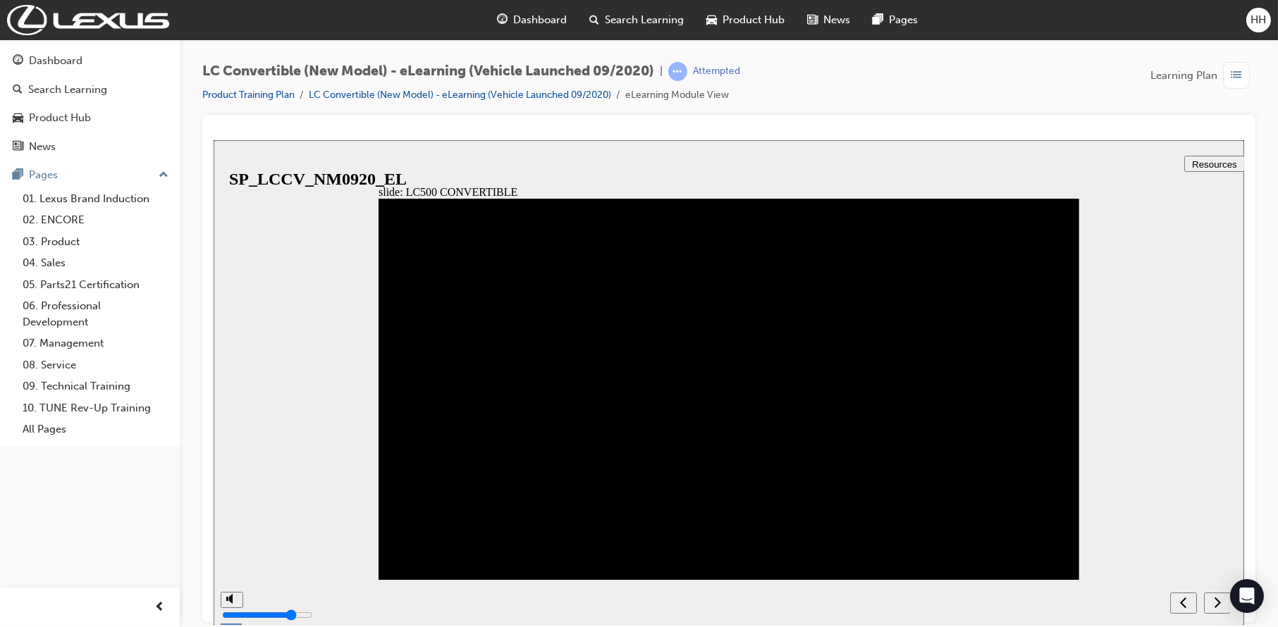
click at [1218, 603] on icon "next" at bounding box center [1216, 602] width 7 height 13
click at [1217, 604] on icon "next" at bounding box center [1216, 602] width 7 height 13
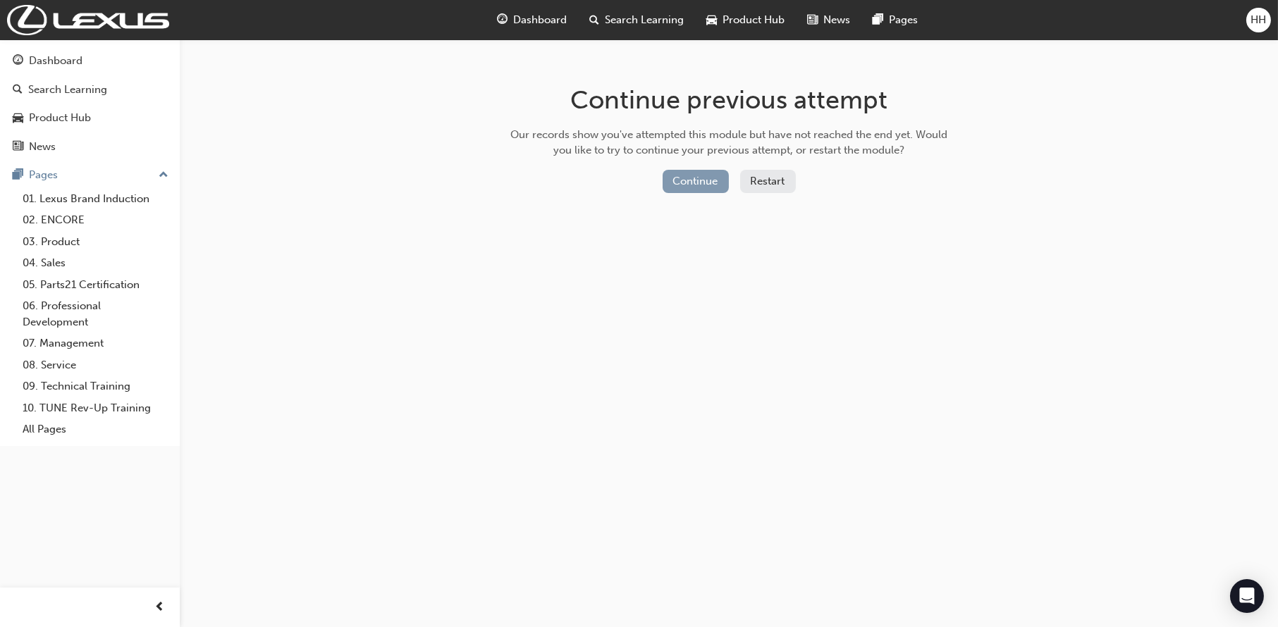
click at [712, 185] on button "Continue" at bounding box center [696, 181] width 66 height 23
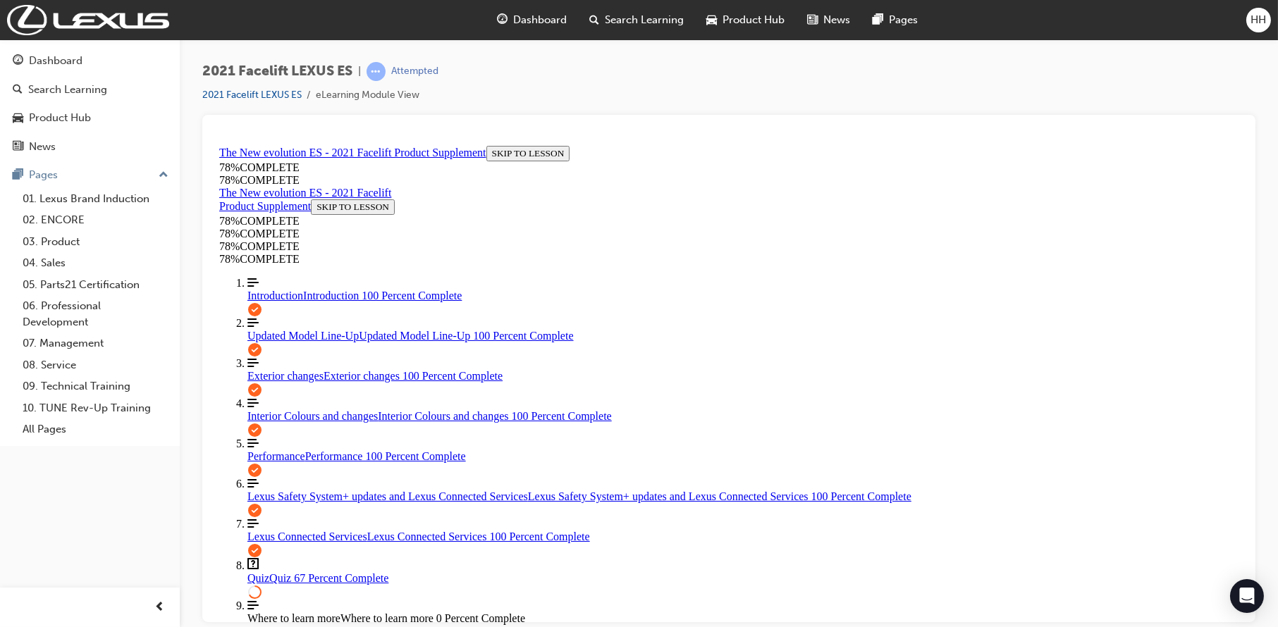
scroll to position [49, 0]
click at [314, 341] on span "Updated Model Line-Up" at bounding box center [302, 335] width 111 height 12
click at [250, 302] on link "Align left Three vertical lines aligned to the left Introduction Introduction 1…" at bounding box center [742, 288] width 991 height 25
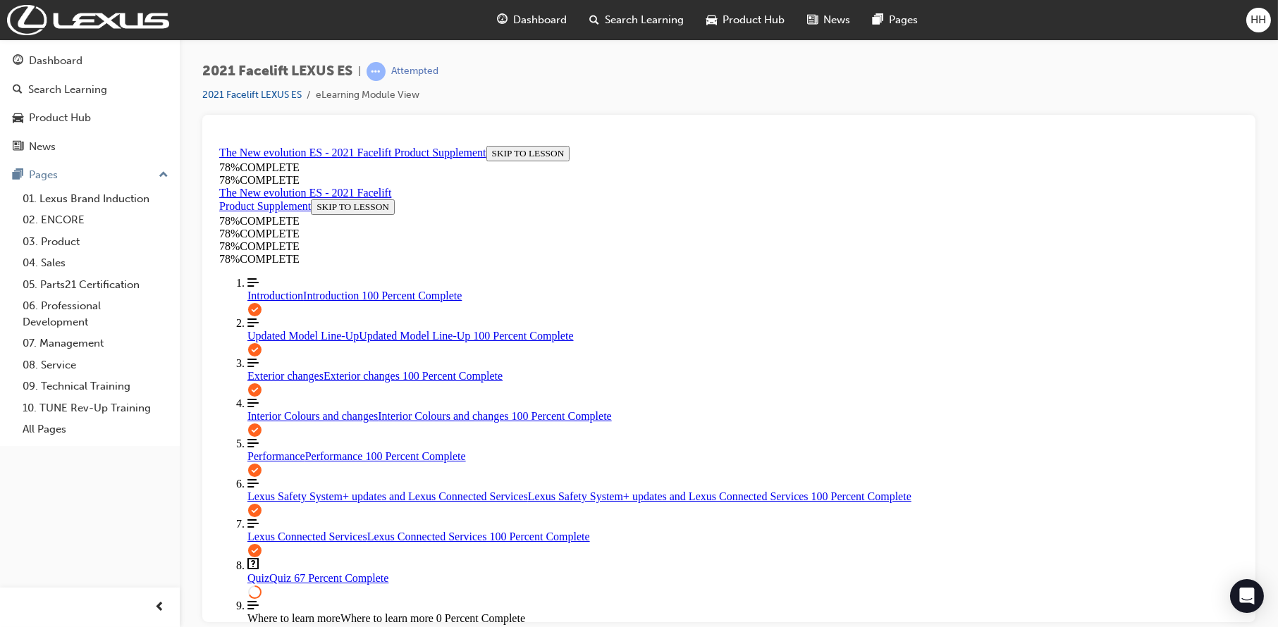
scroll to position [0, 0]
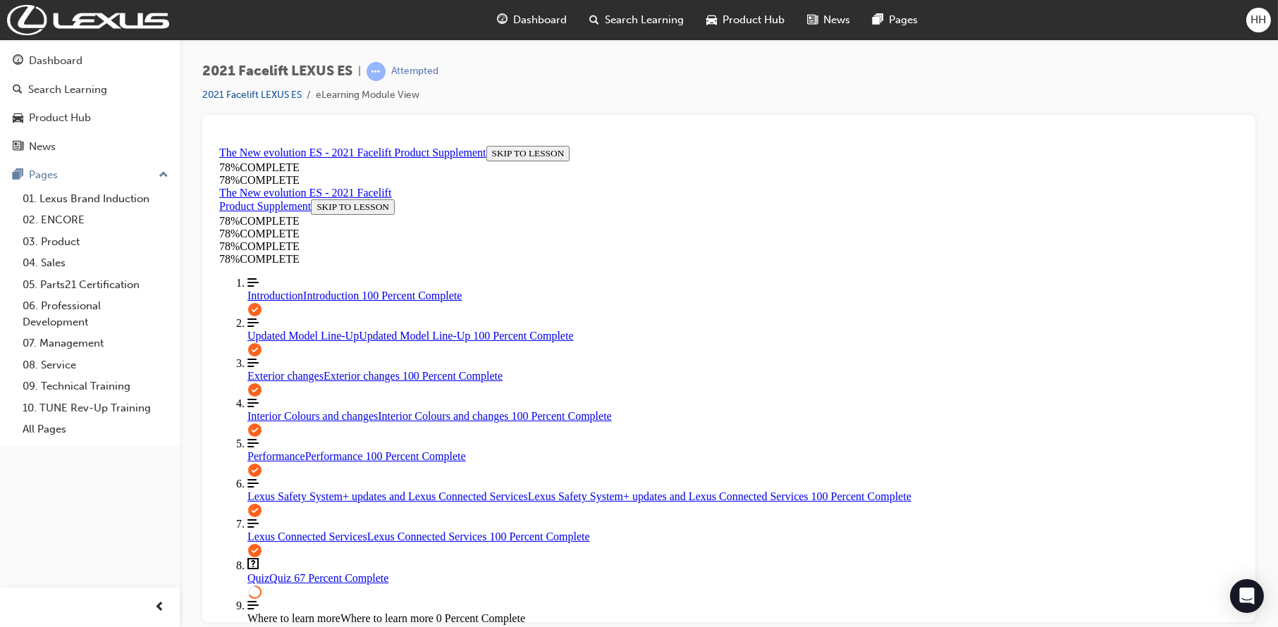
scroll to position [1128, 0]
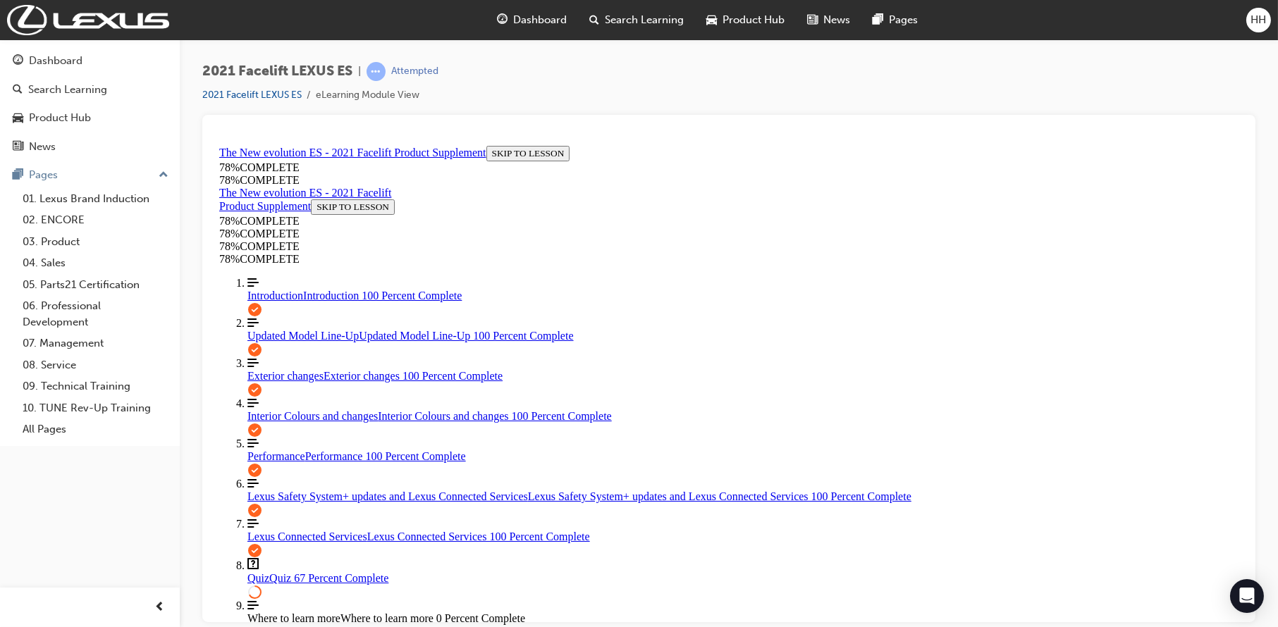
click at [314, 422] on link "Align left Three vertical lines aligned to the left Interior Colours and change…" at bounding box center [742, 409] width 991 height 25
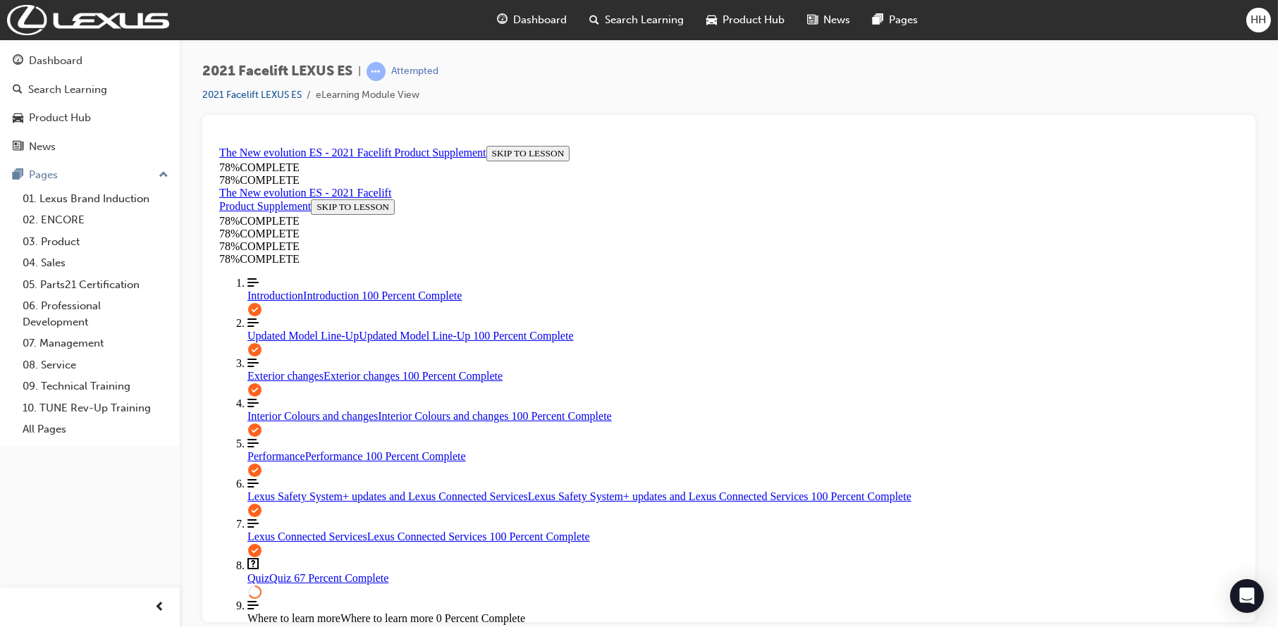
scroll to position [190, 0]
click at [334, 342] on link "Align left Three vertical lines aligned to the left Updated Model Line-Up Updat…" at bounding box center [742, 329] width 991 height 25
click at [316, 302] on link "Align left Three vertical lines aligned to the left Introduction Introduction 1…" at bounding box center [742, 288] width 991 height 25
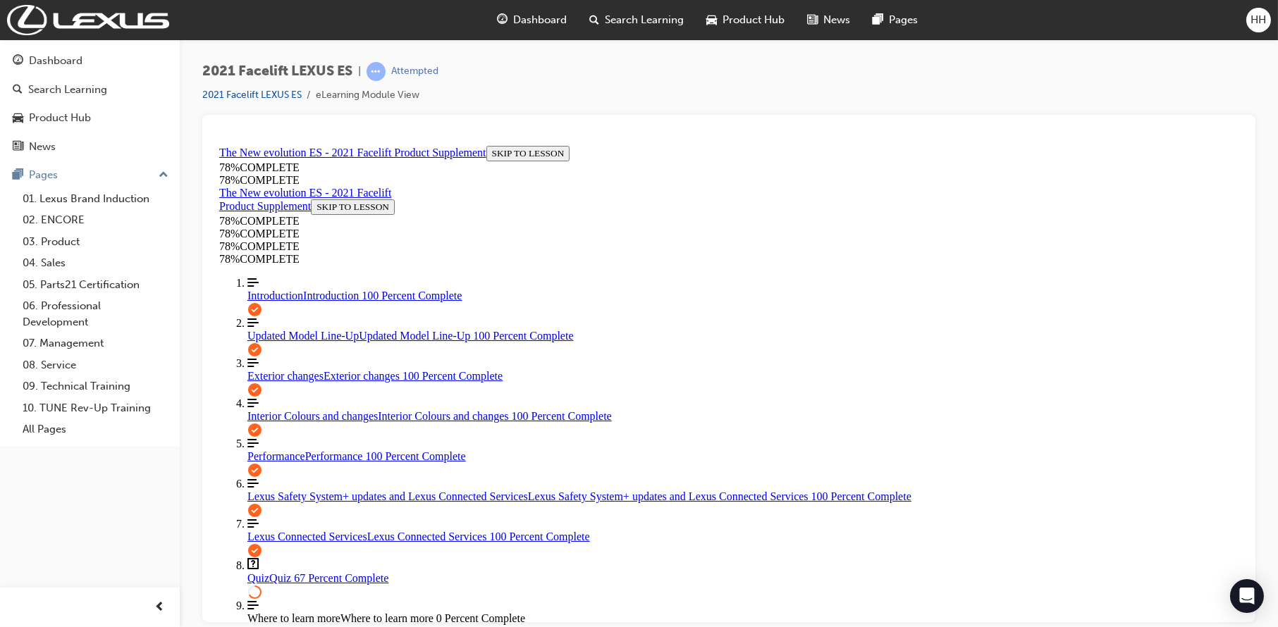
scroll to position [1122, 0]
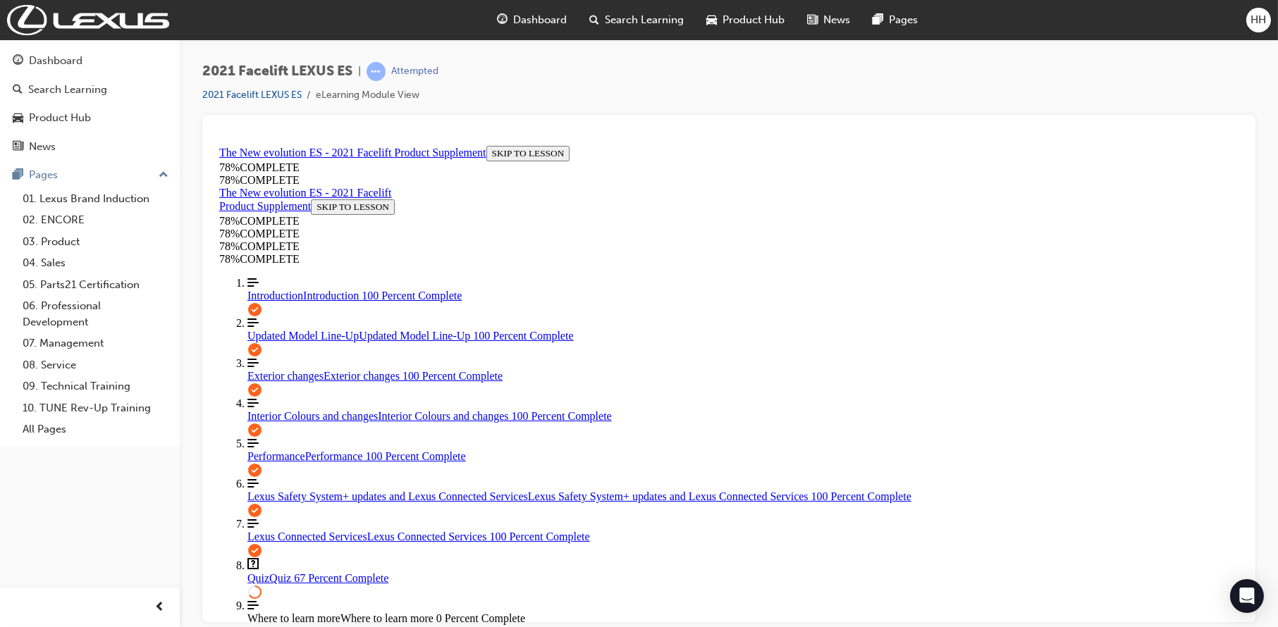
drag, startPoint x: 580, startPoint y: 432, endPoint x: 1084, endPoint y: 466, distance: 505.2
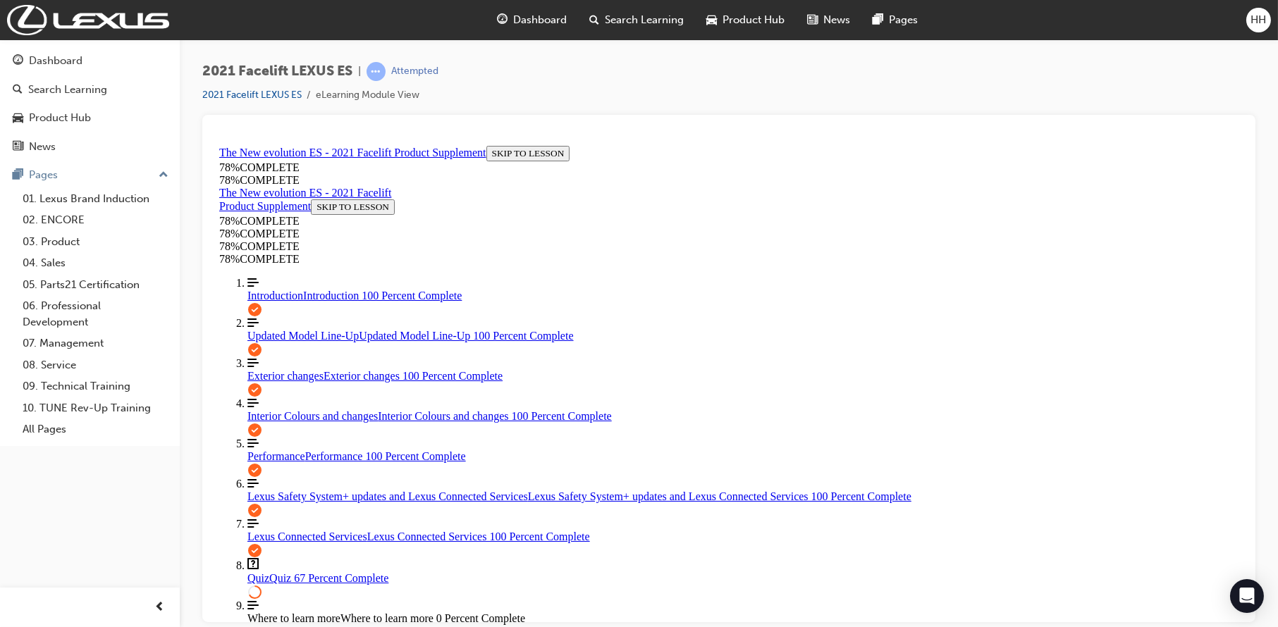
scroll to position [1193, 0]
click at [316, 341] on span "Updated Model Line-Up" at bounding box center [302, 335] width 111 height 12
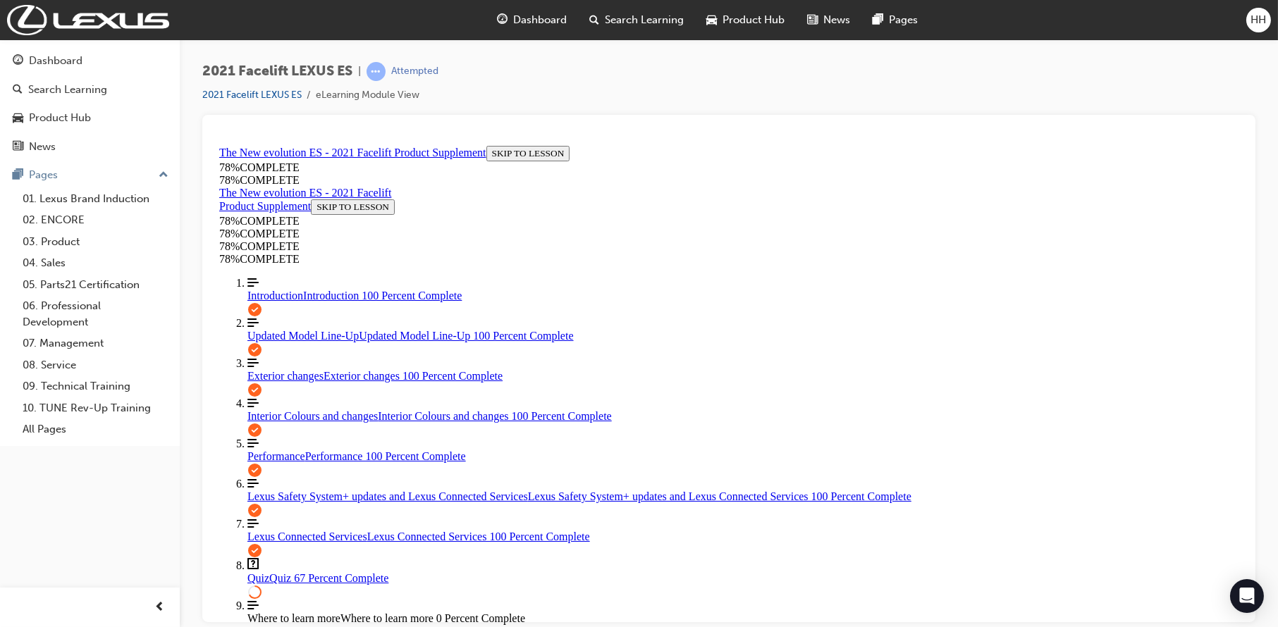
click at [297, 302] on link "Align left Three vertical lines aligned to the left Introduction Introduction 1…" at bounding box center [742, 288] width 991 height 25
drag, startPoint x: 881, startPoint y: 355, endPoint x: 1008, endPoint y: 356, distance: 126.2
drag, startPoint x: 957, startPoint y: 353, endPoint x: 883, endPoint y: 348, distance: 74.9
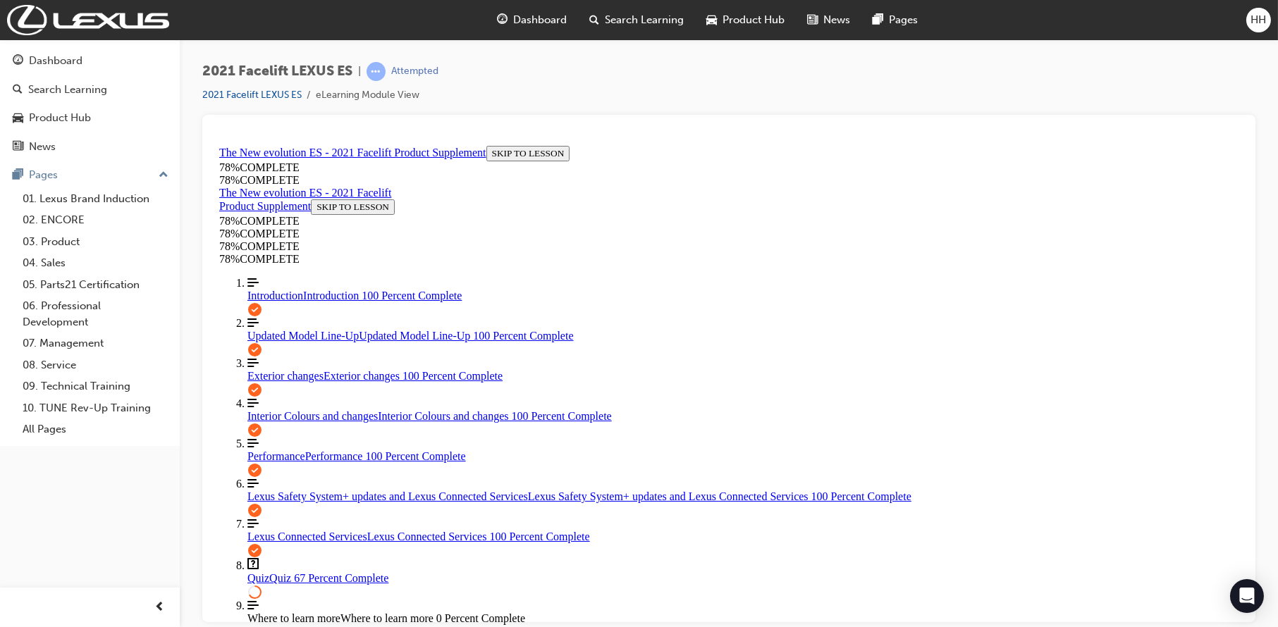
drag, startPoint x: 816, startPoint y: 312, endPoint x: 1041, endPoint y: 328, distance: 225.5
click at [307, 341] on span "Updated Model Line-Up" at bounding box center [302, 335] width 111 height 12
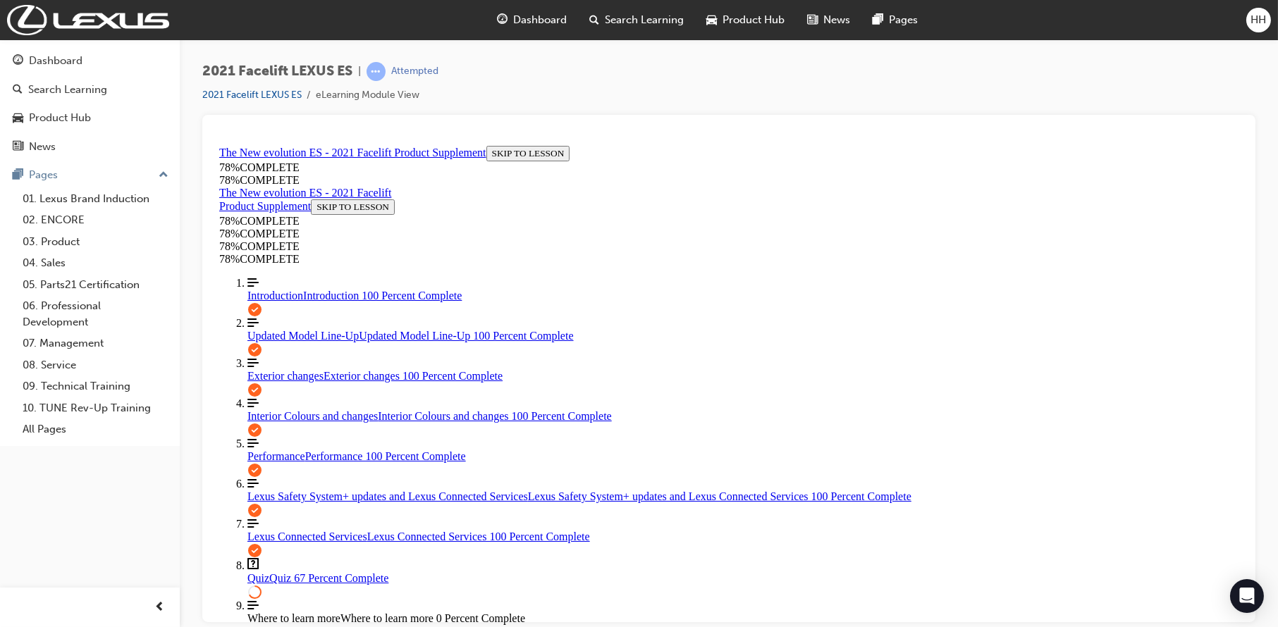
scroll to position [49, 0]
click at [322, 302] on div "Introduction Introduction 100 Percent Complete" at bounding box center [742, 295] width 991 height 13
